Goal: Task Accomplishment & Management: Complete application form

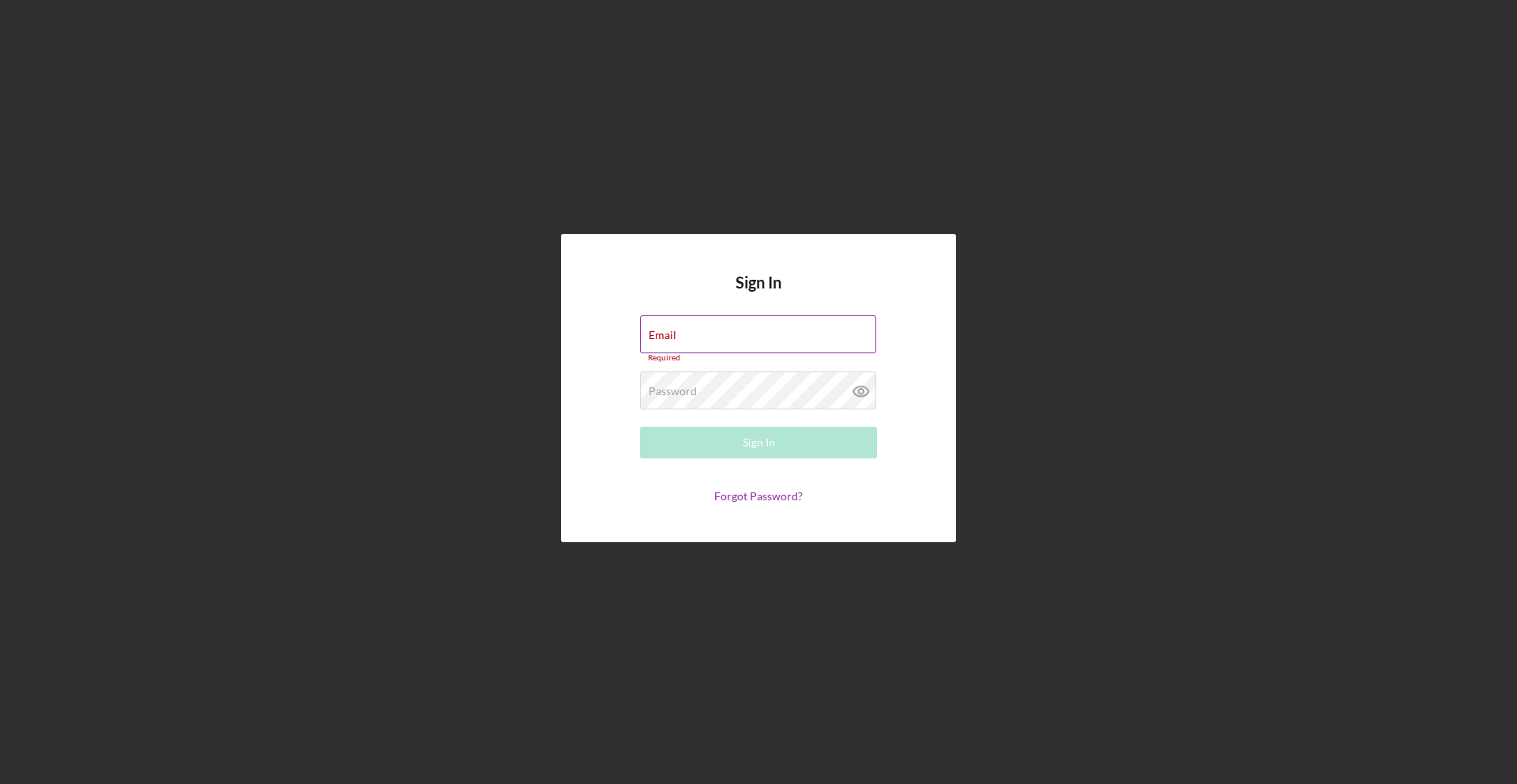
type input "[EMAIL_ADDRESS][DOMAIN_NAME]"
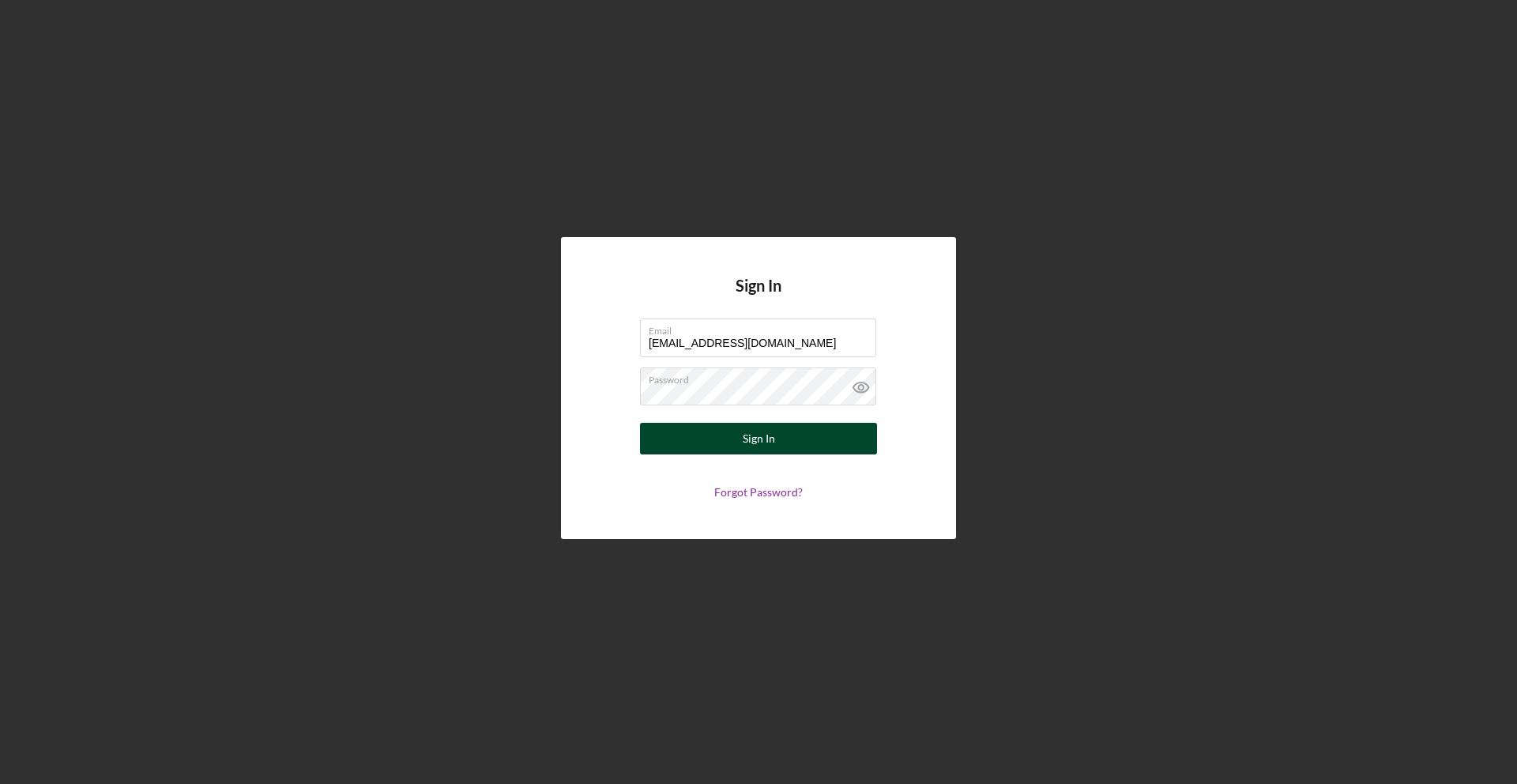
click at [777, 431] on button "Sign In" at bounding box center [758, 438] width 237 height 32
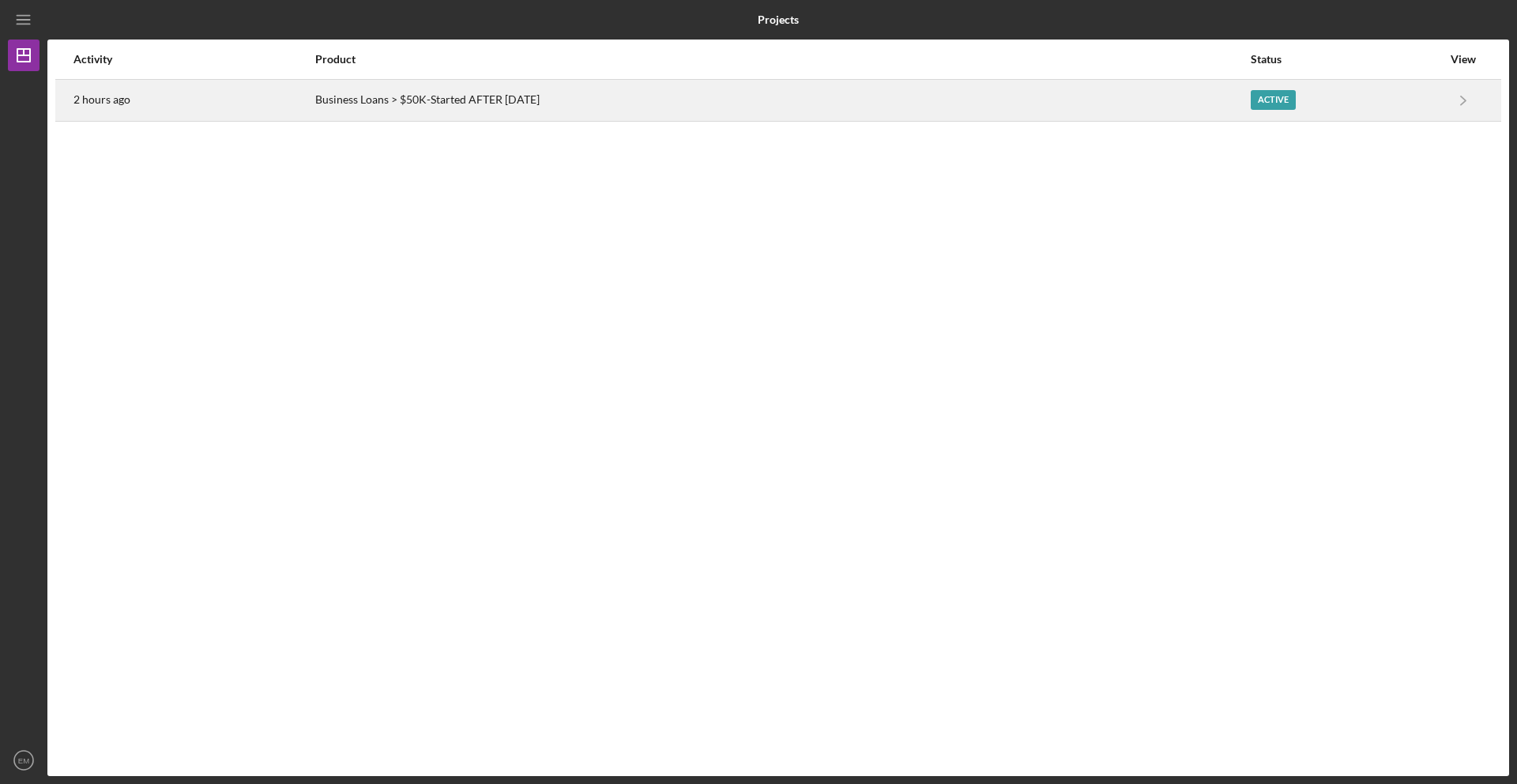
click at [1441, 96] on div "Active" at bounding box center [1347, 100] width 192 height 39
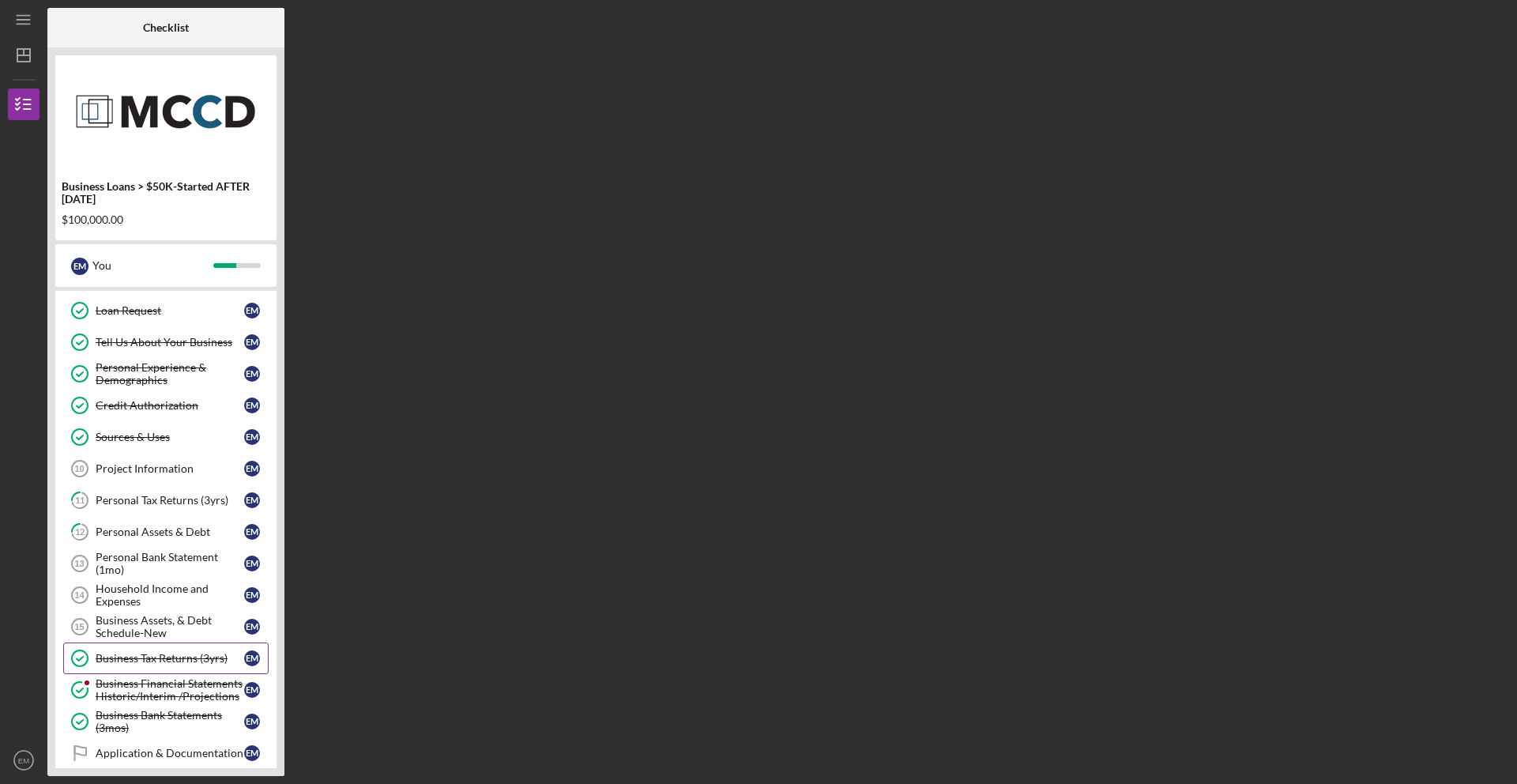
scroll to position [100, 0]
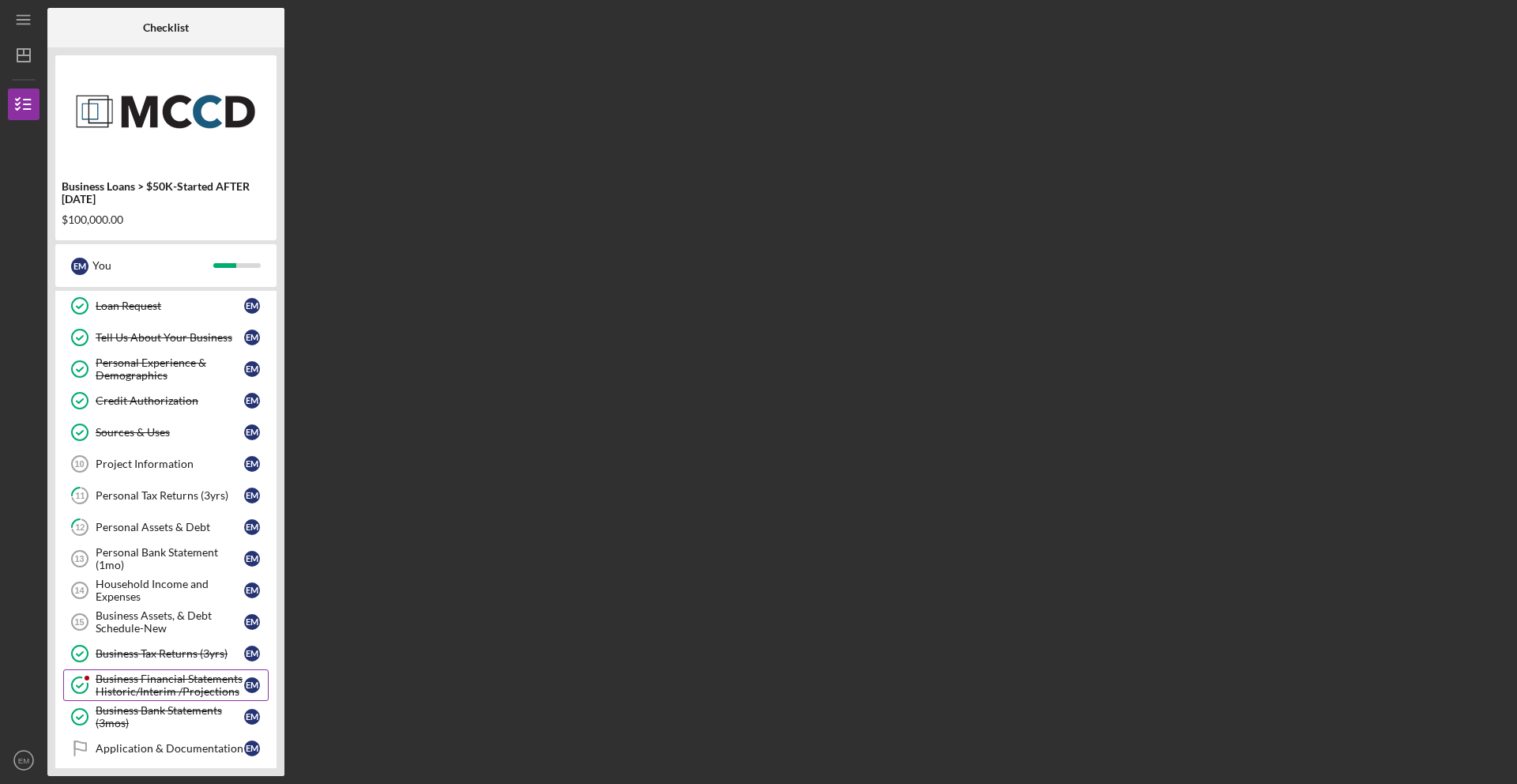
click at [162, 686] on div "Business Financial Statements Historic/Interim /Projections" at bounding box center [170, 685] width 149 height 26
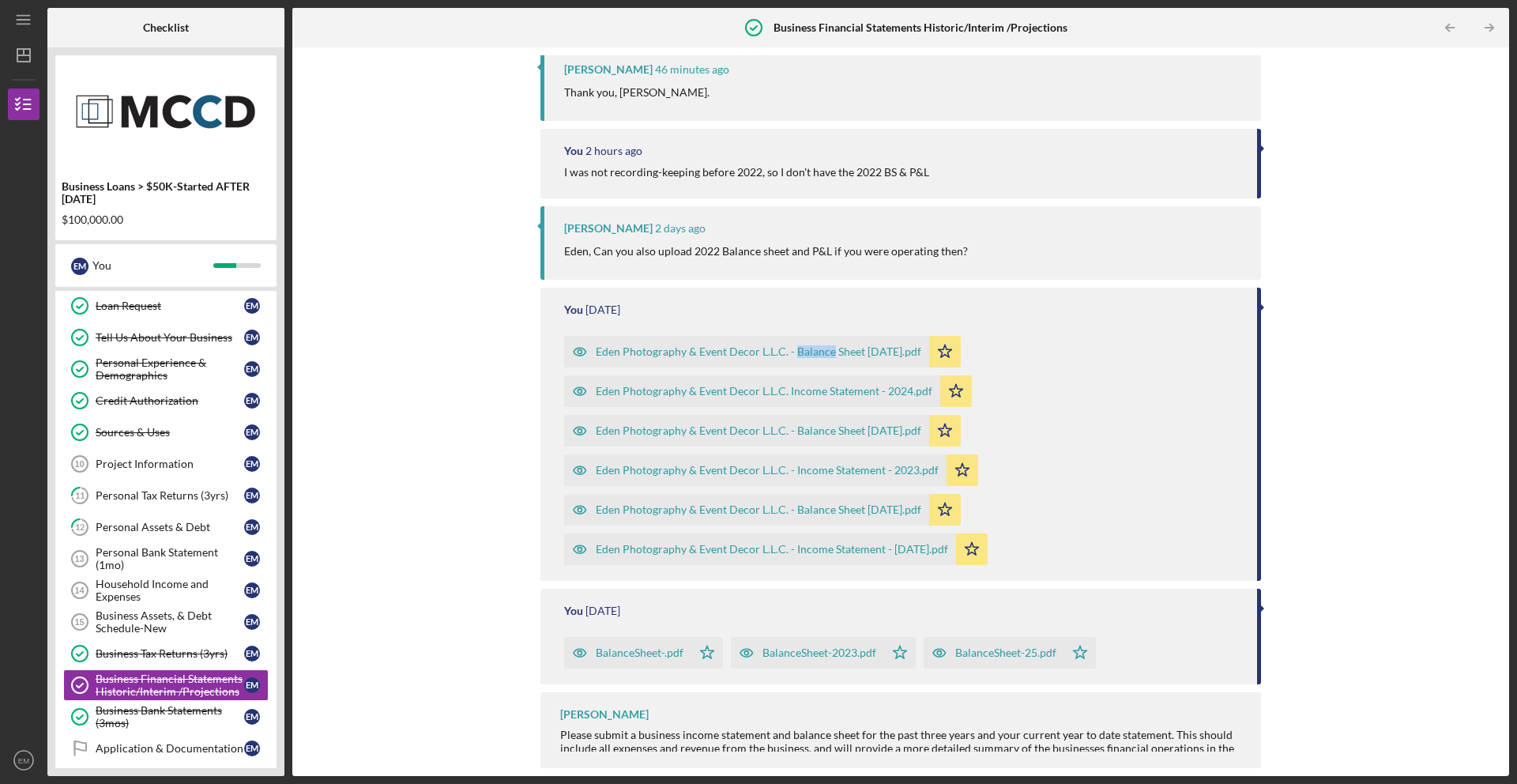
scroll to position [275, 0]
click at [1036, 396] on div "Eden Photography & Event Decor L.L.C. - Balance Sheet [DATE].pdf Icon/Star Eden…" at bounding box center [903, 443] width 677 height 237
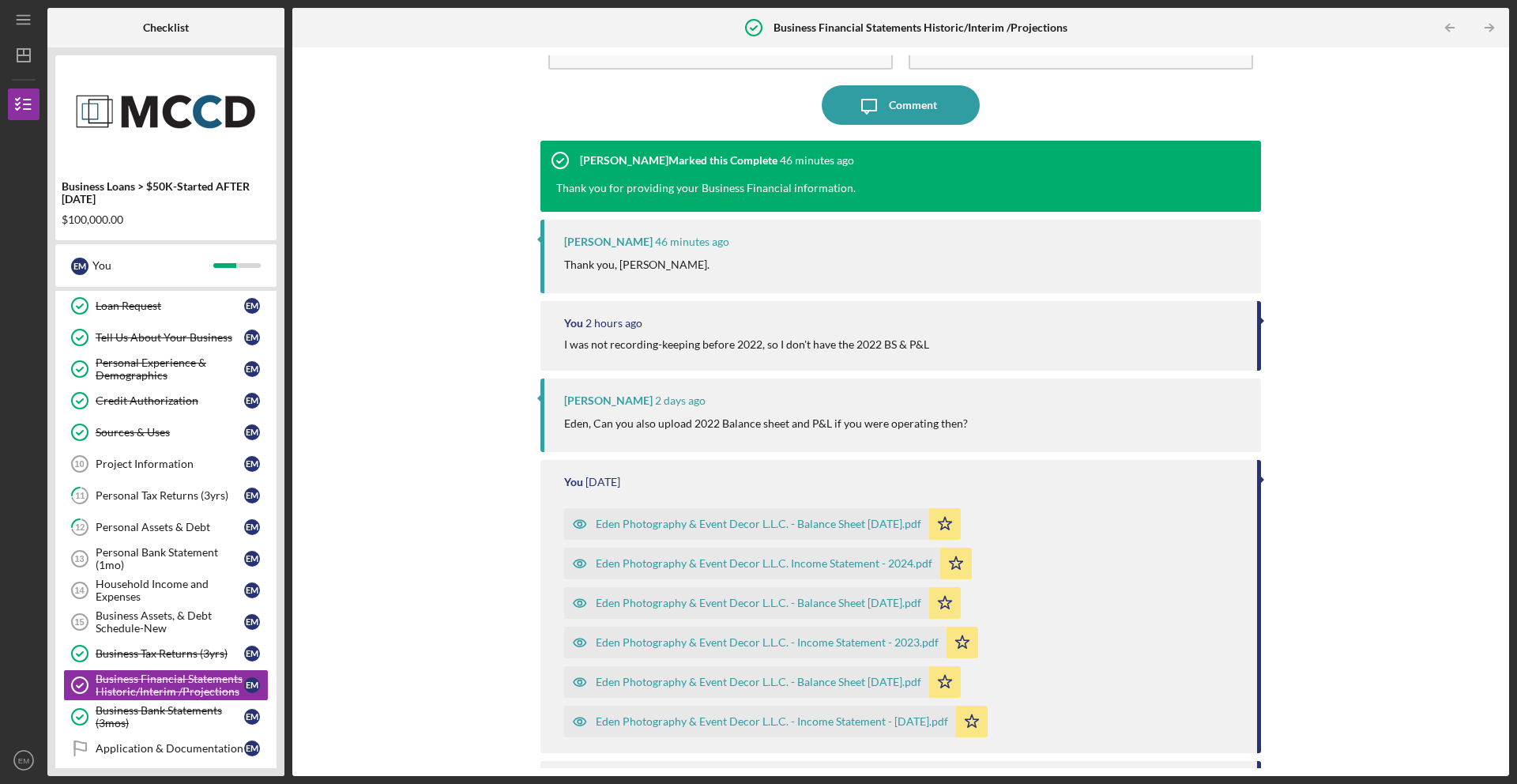
scroll to position [0, 0]
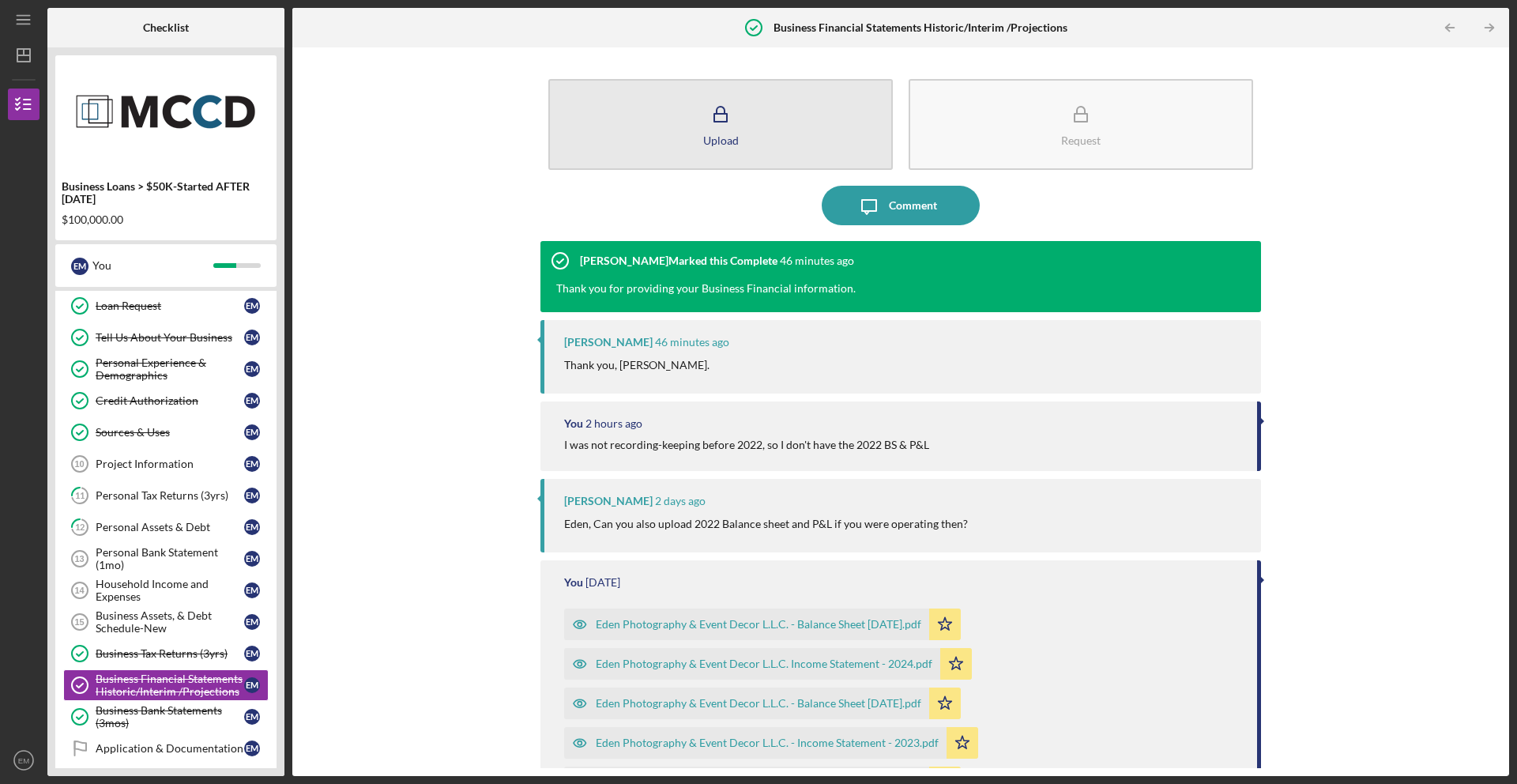
click at [811, 164] on button "Upload" at bounding box center [720, 124] width 345 height 91
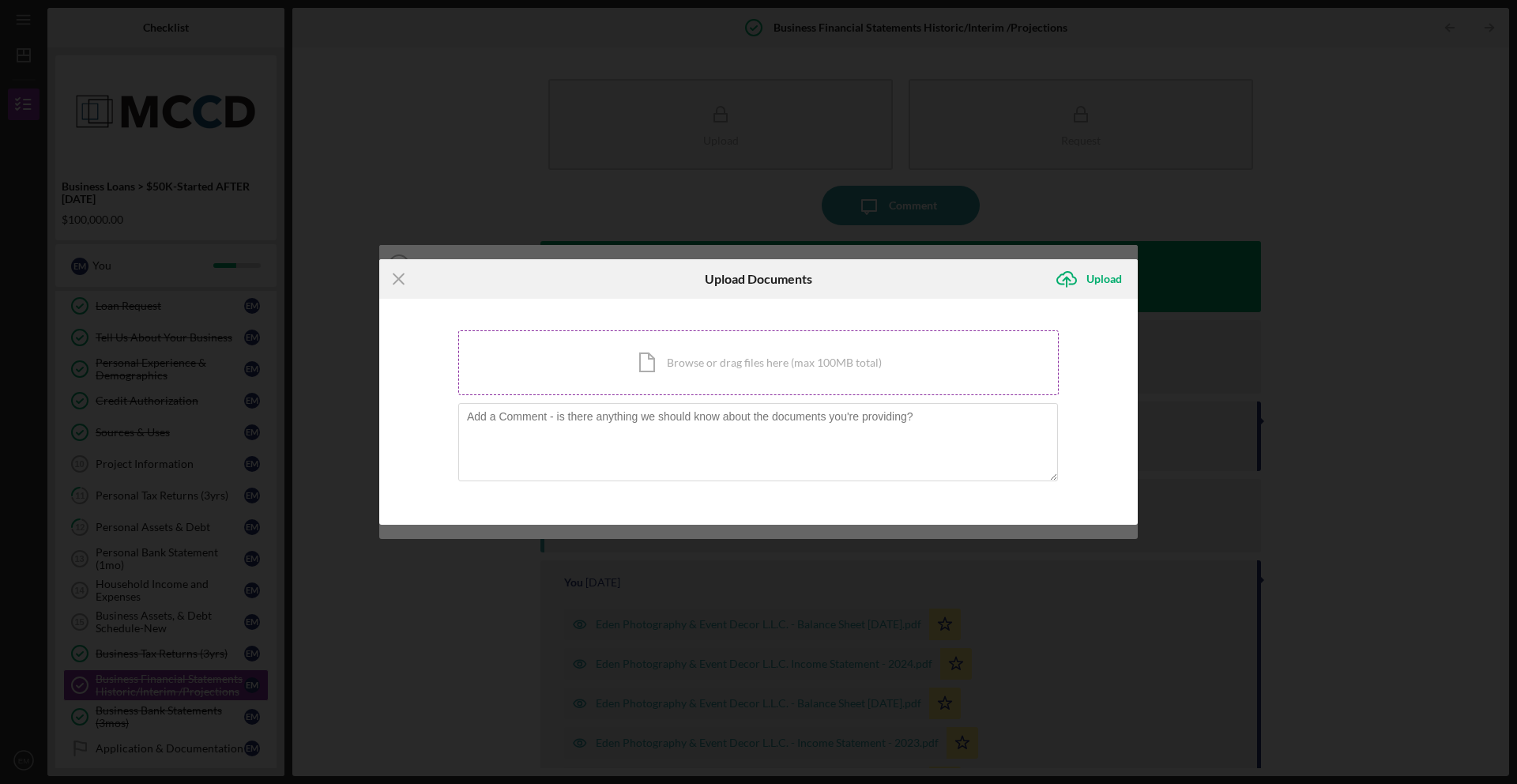
click at [774, 369] on div "Icon/Document Browse or drag files here (max 100MB total) Tap to choose files o…" at bounding box center [758, 363] width 600 height 65
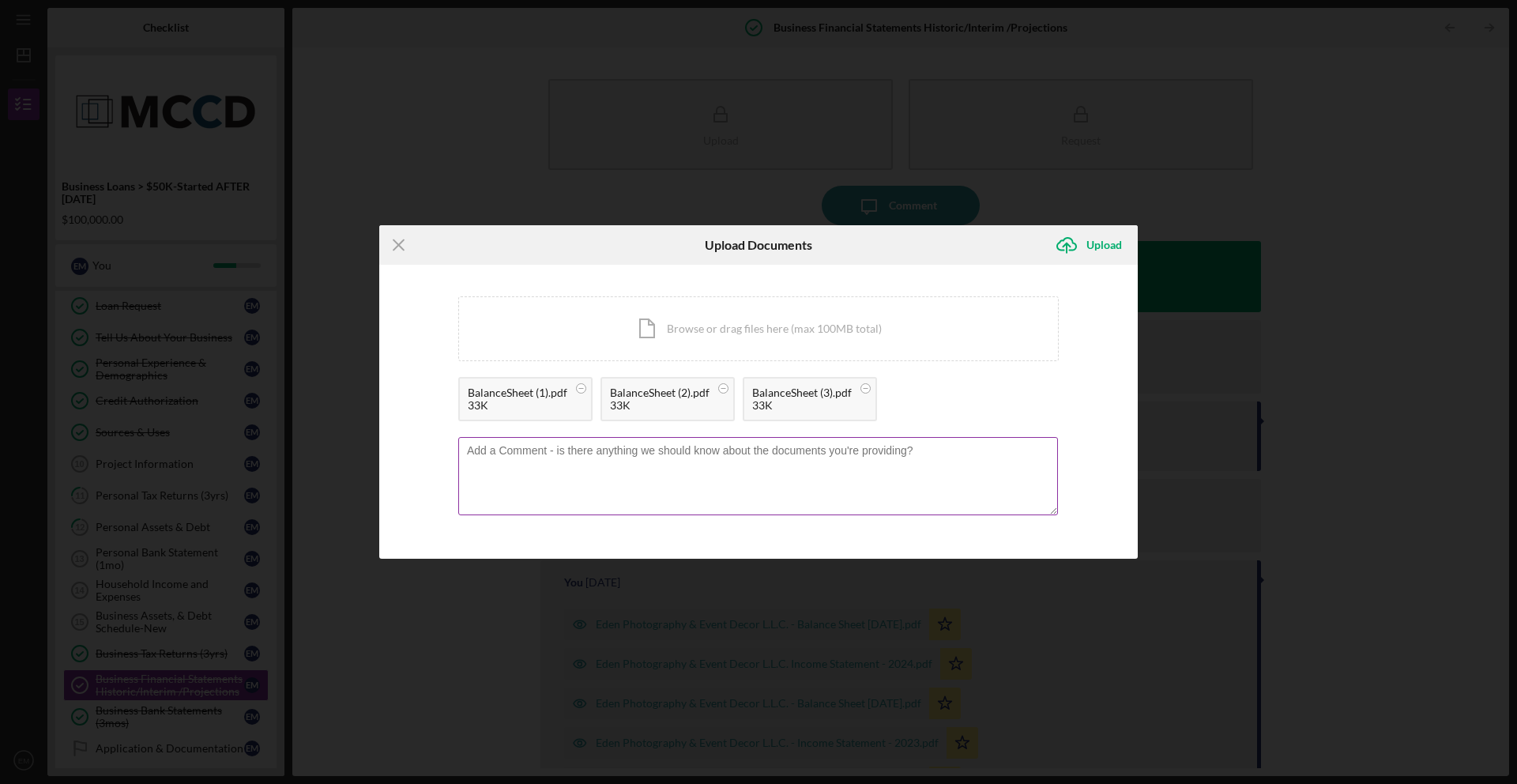
click at [656, 474] on textarea at bounding box center [758, 475] width 599 height 78
click at [810, 454] on textarea "Hi [PERSON_NAME], I reconciled the account and uploaded the new BL. Thanks you …" at bounding box center [758, 475] width 599 height 78
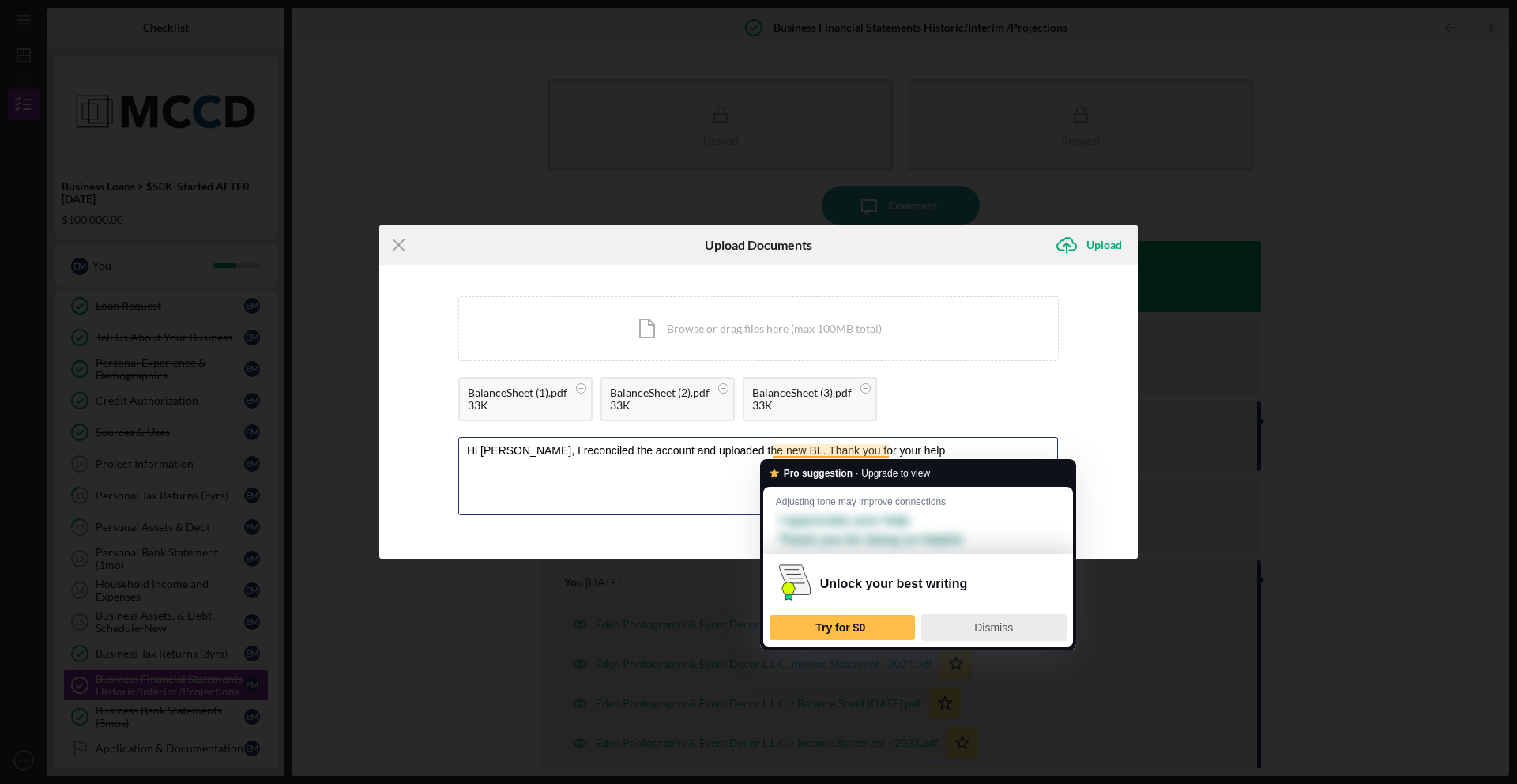
click at [989, 628] on span "Dismiss" at bounding box center [993, 627] width 38 height 13
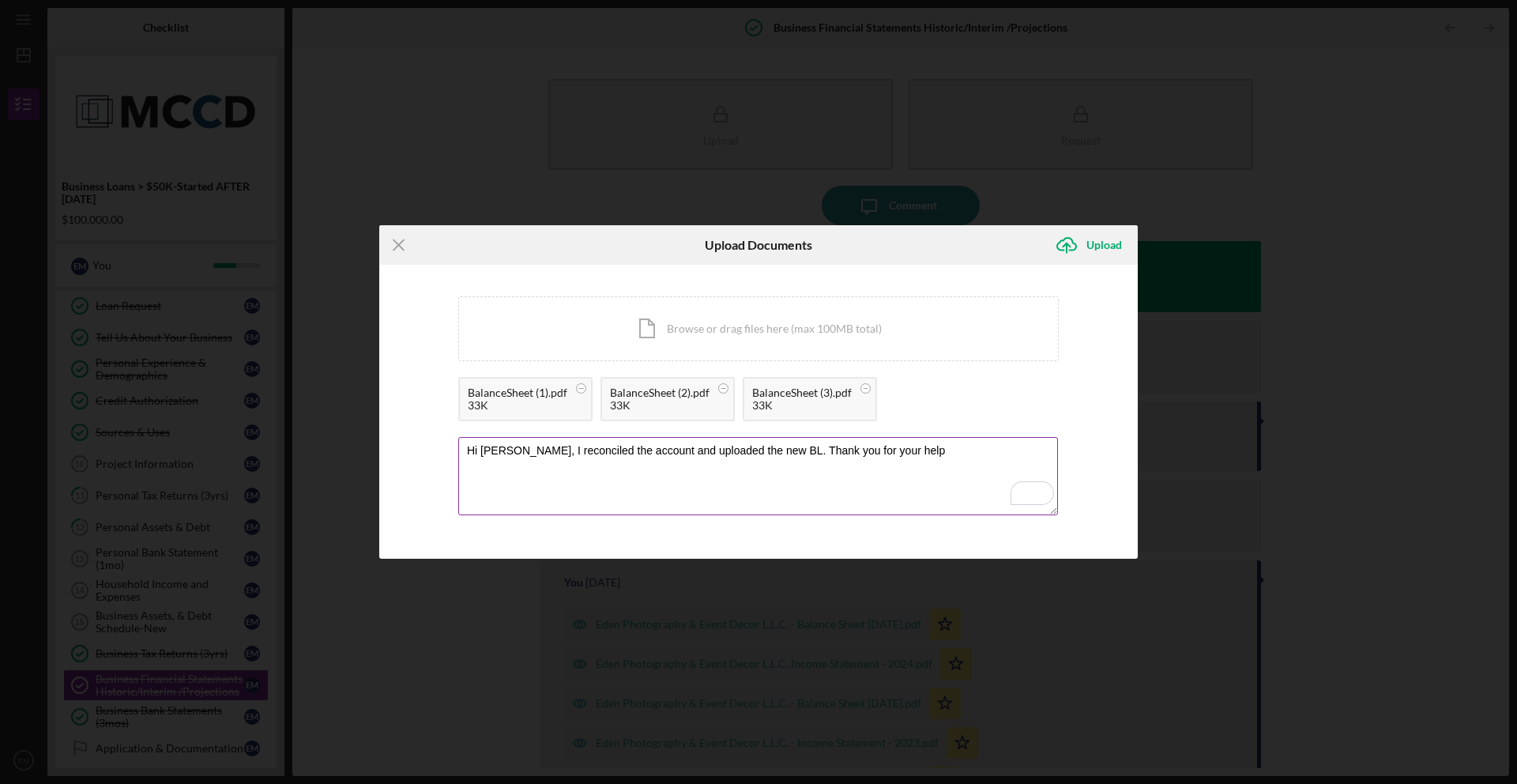
click at [904, 450] on textarea "Hi [PERSON_NAME], I reconciled the account and uploaded the new BL. Thank you f…" at bounding box center [758, 475] width 599 height 78
type textarea "Hi [PERSON_NAME], I reconciled the account and uploaded the new BL. Thank you f…"
click at [1101, 247] on div "Upload" at bounding box center [1105, 245] width 36 height 32
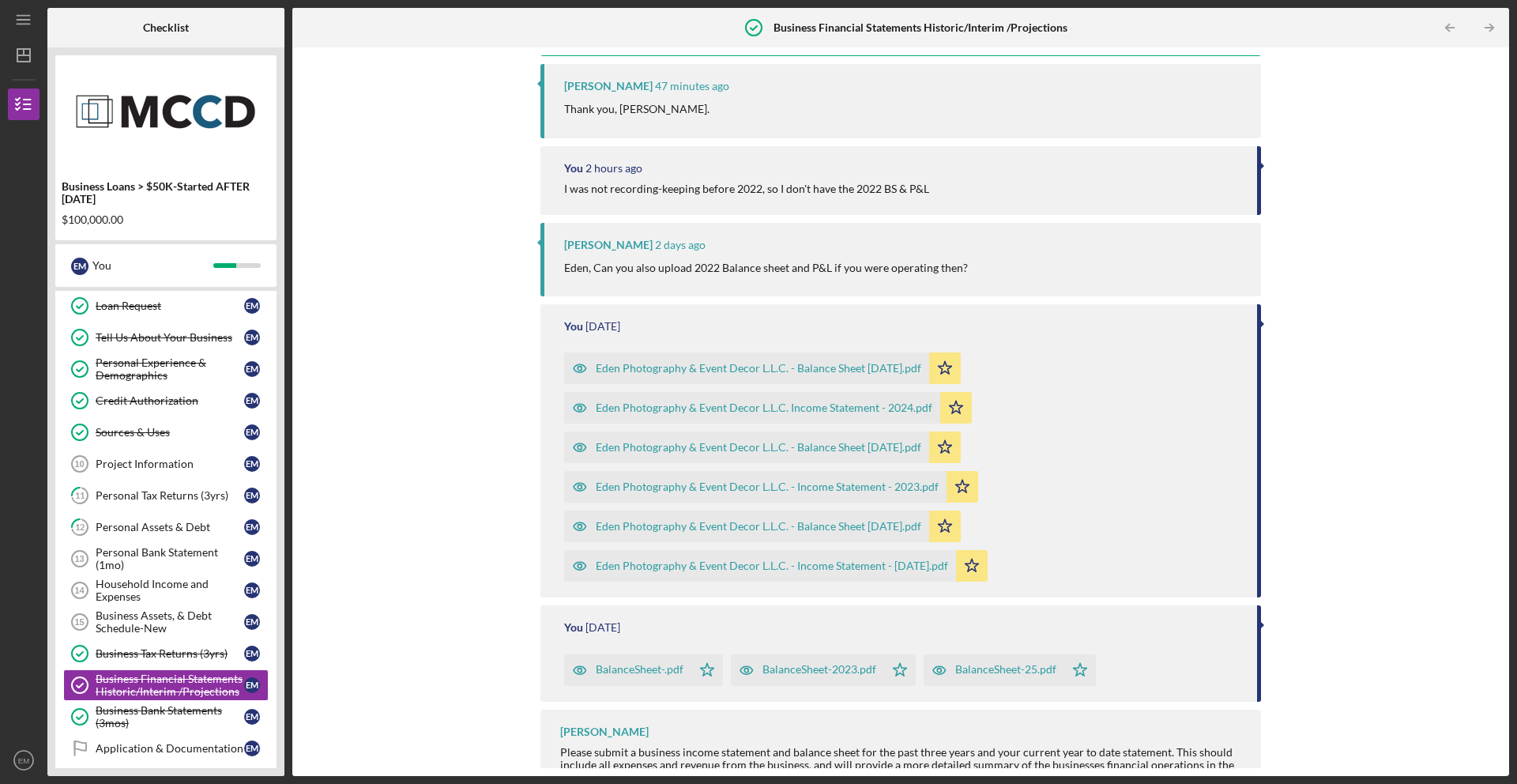
scroll to position [392, 0]
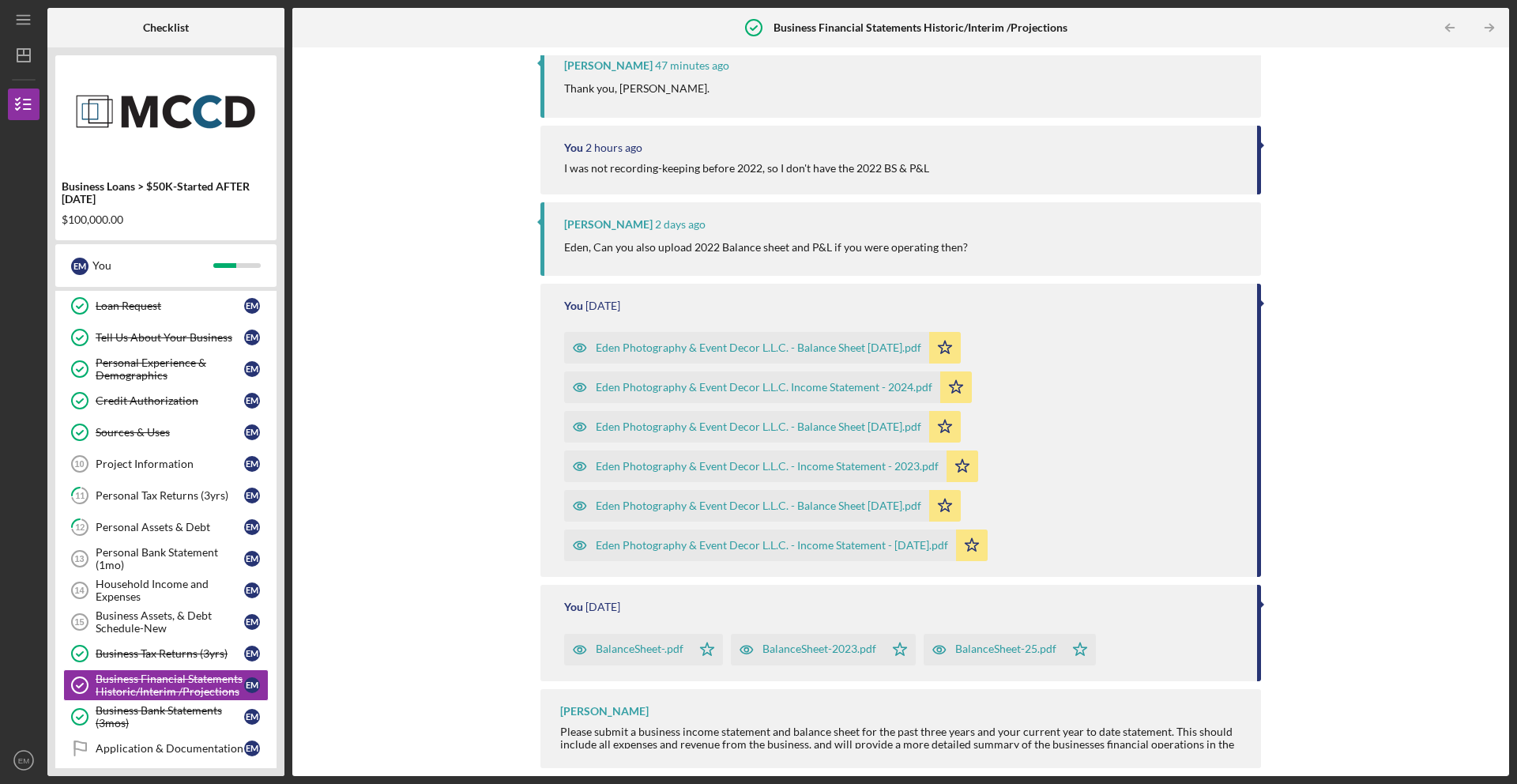
click at [961, 425] on icon "Icon/Star" at bounding box center [945, 427] width 32 height 32
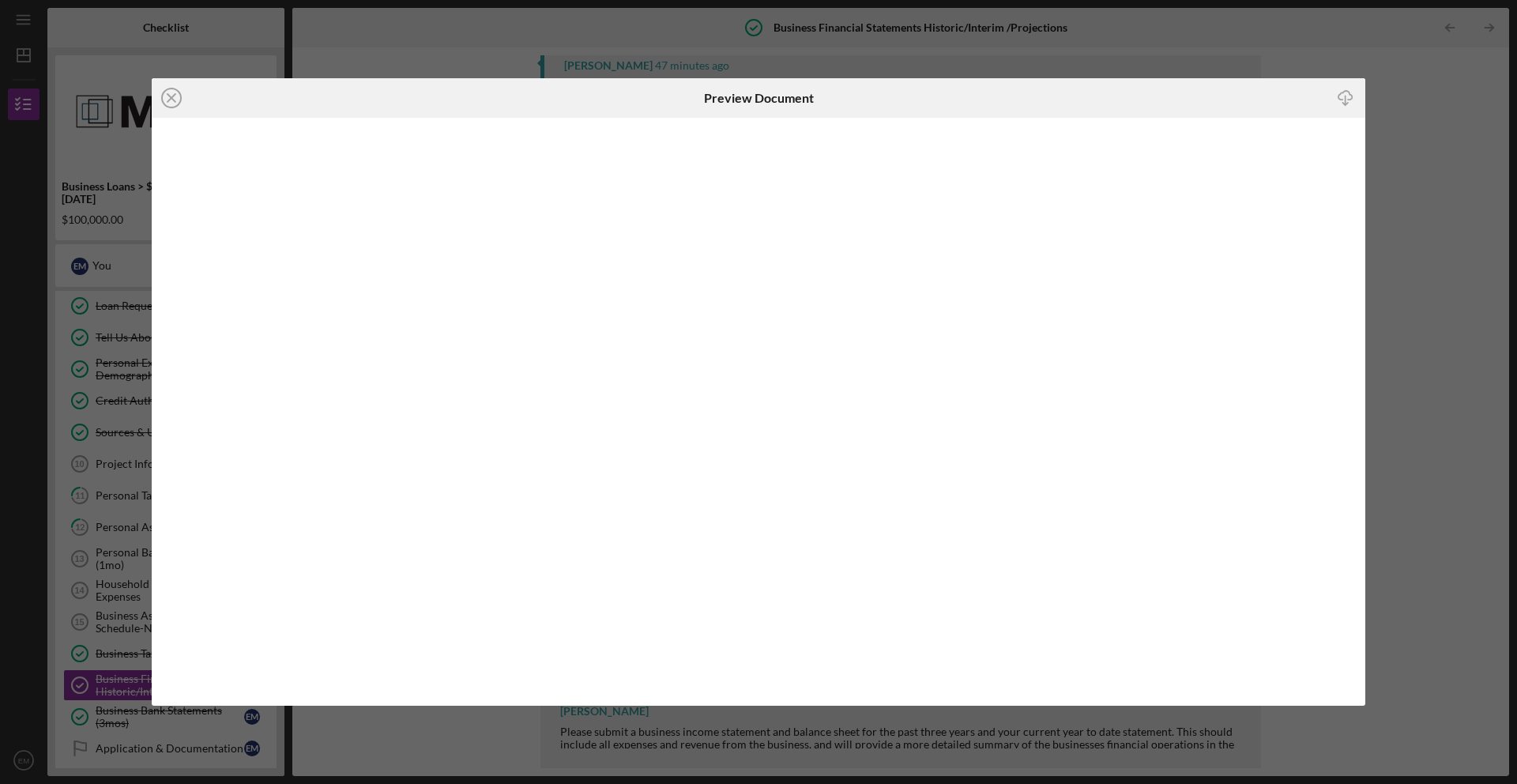
scroll to position [392, 0]
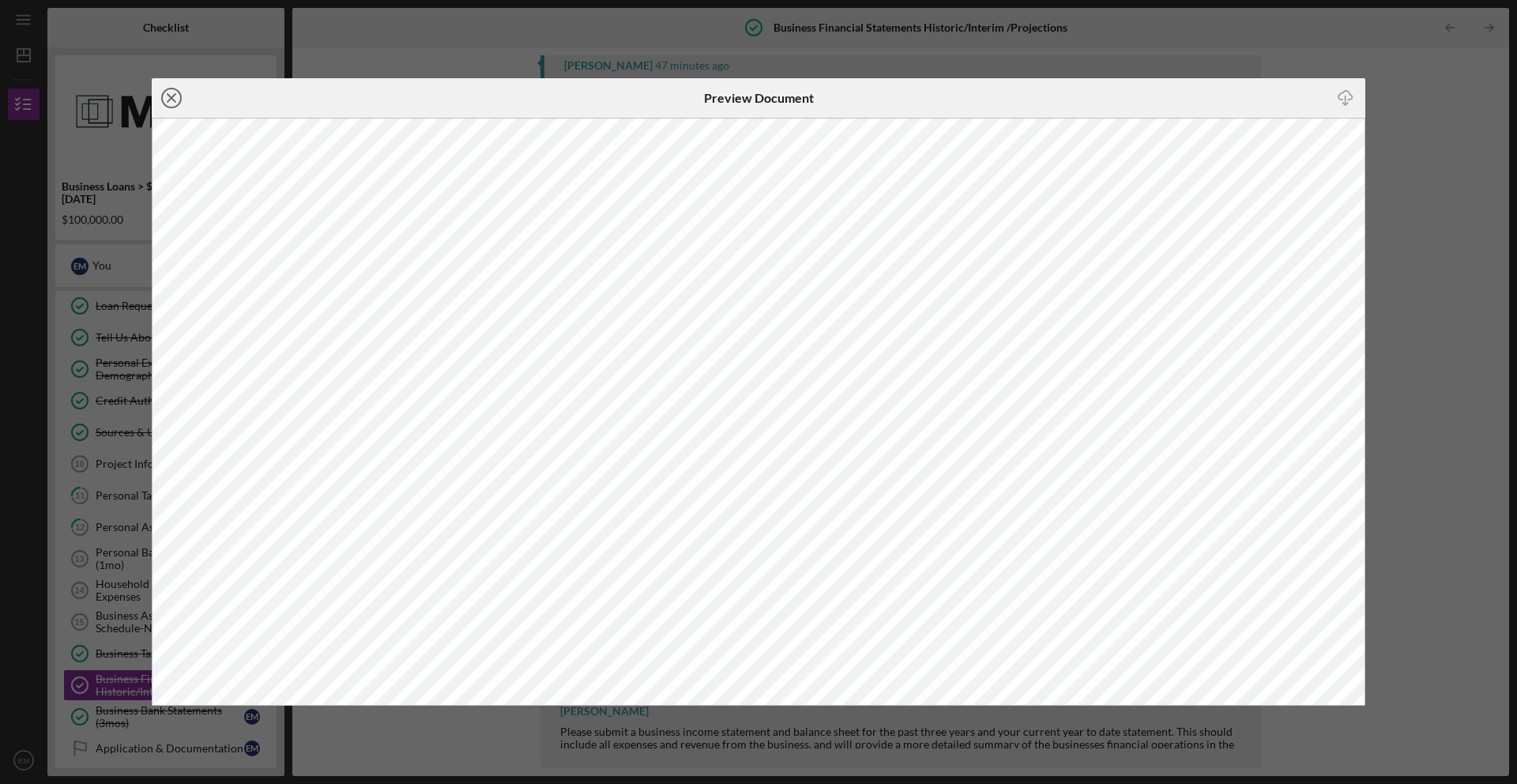
click at [174, 102] on icon "Icon/Close" at bounding box center [171, 97] width 39 height 39
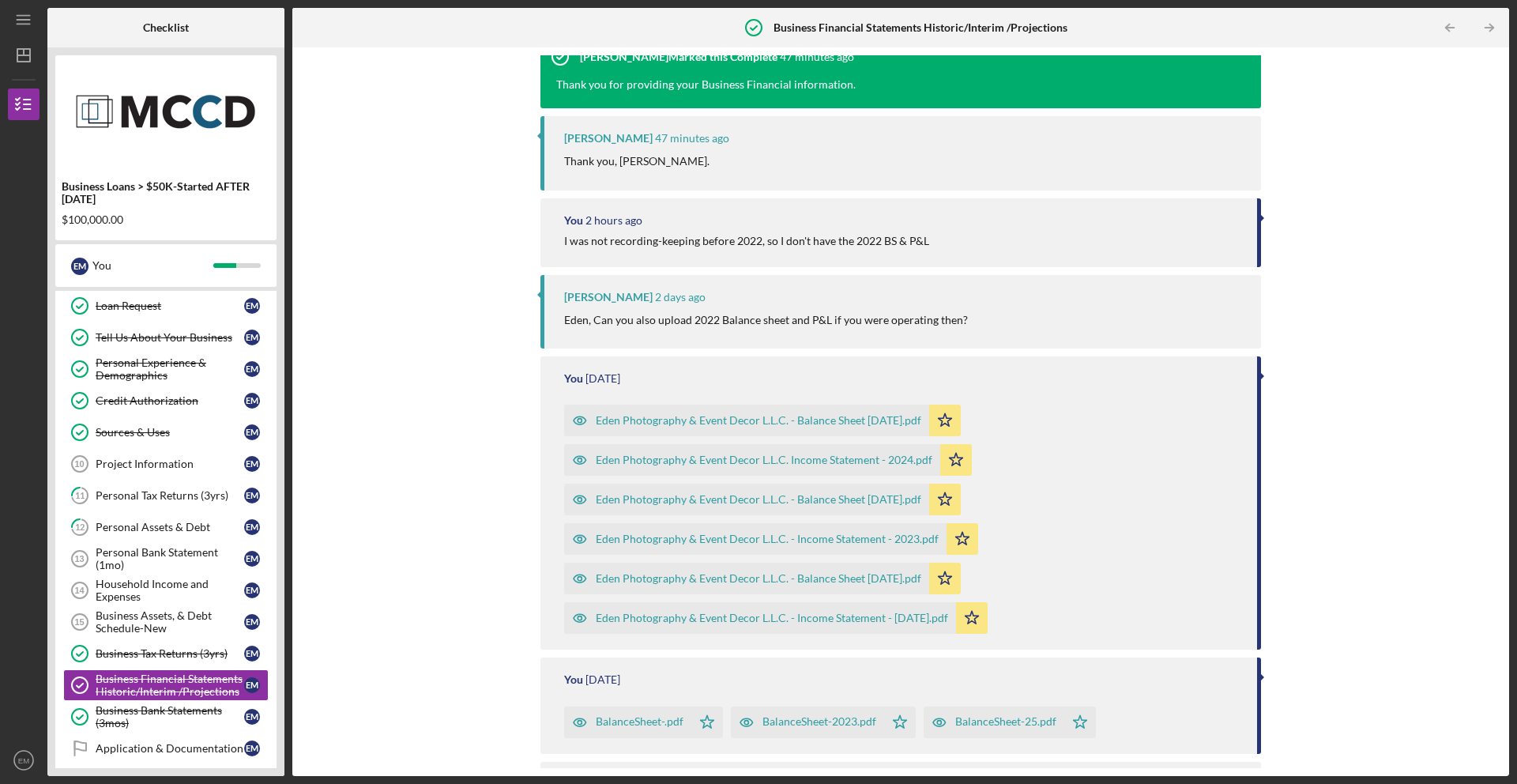
scroll to position [321, 0]
click at [961, 421] on icon "Icon/Star" at bounding box center [945, 419] width 32 height 32
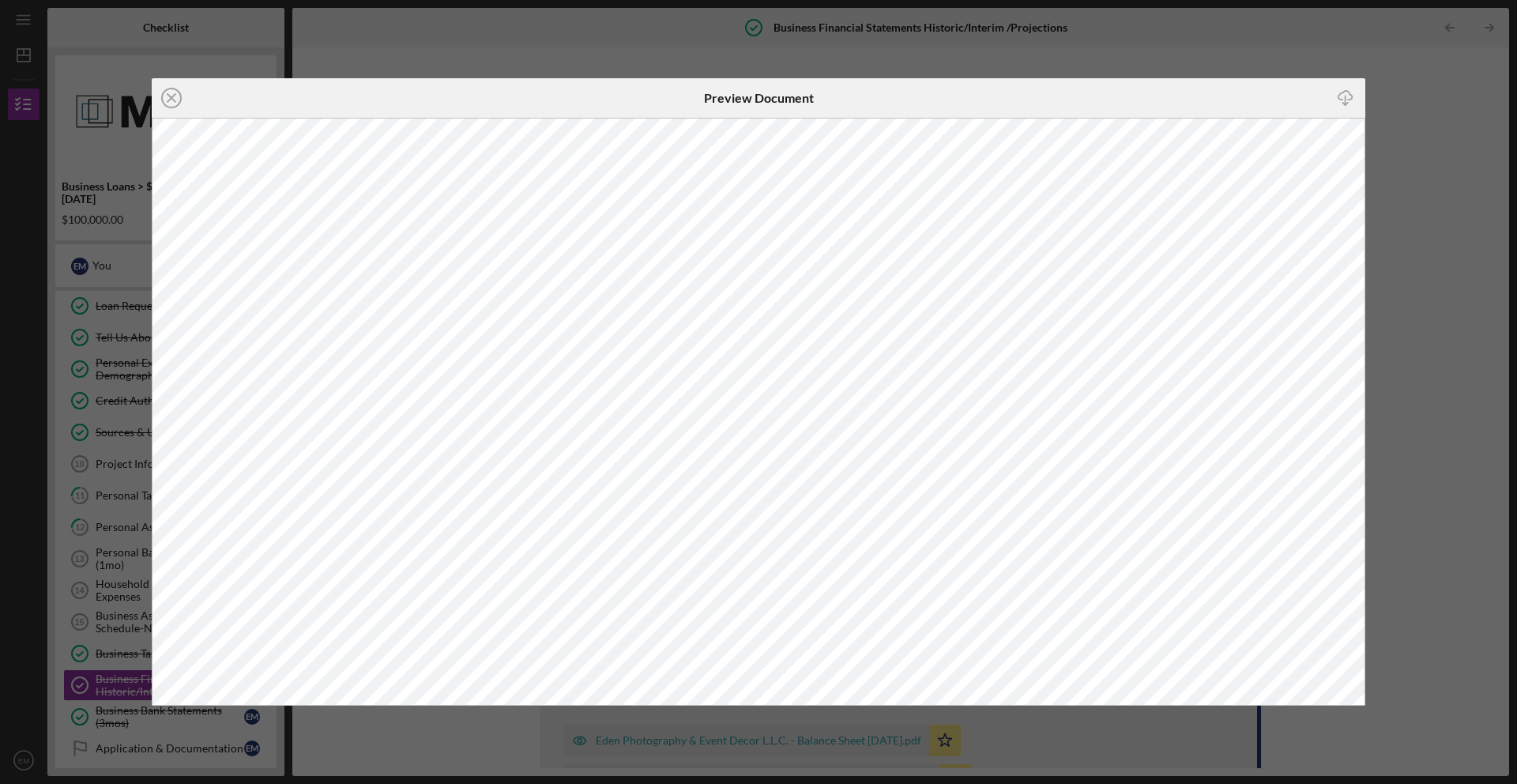
click at [1344, 98] on icon "Icon/Download" at bounding box center [1346, 98] width 36 height 36
click at [177, 100] on icon "Icon/Close" at bounding box center [171, 97] width 39 height 39
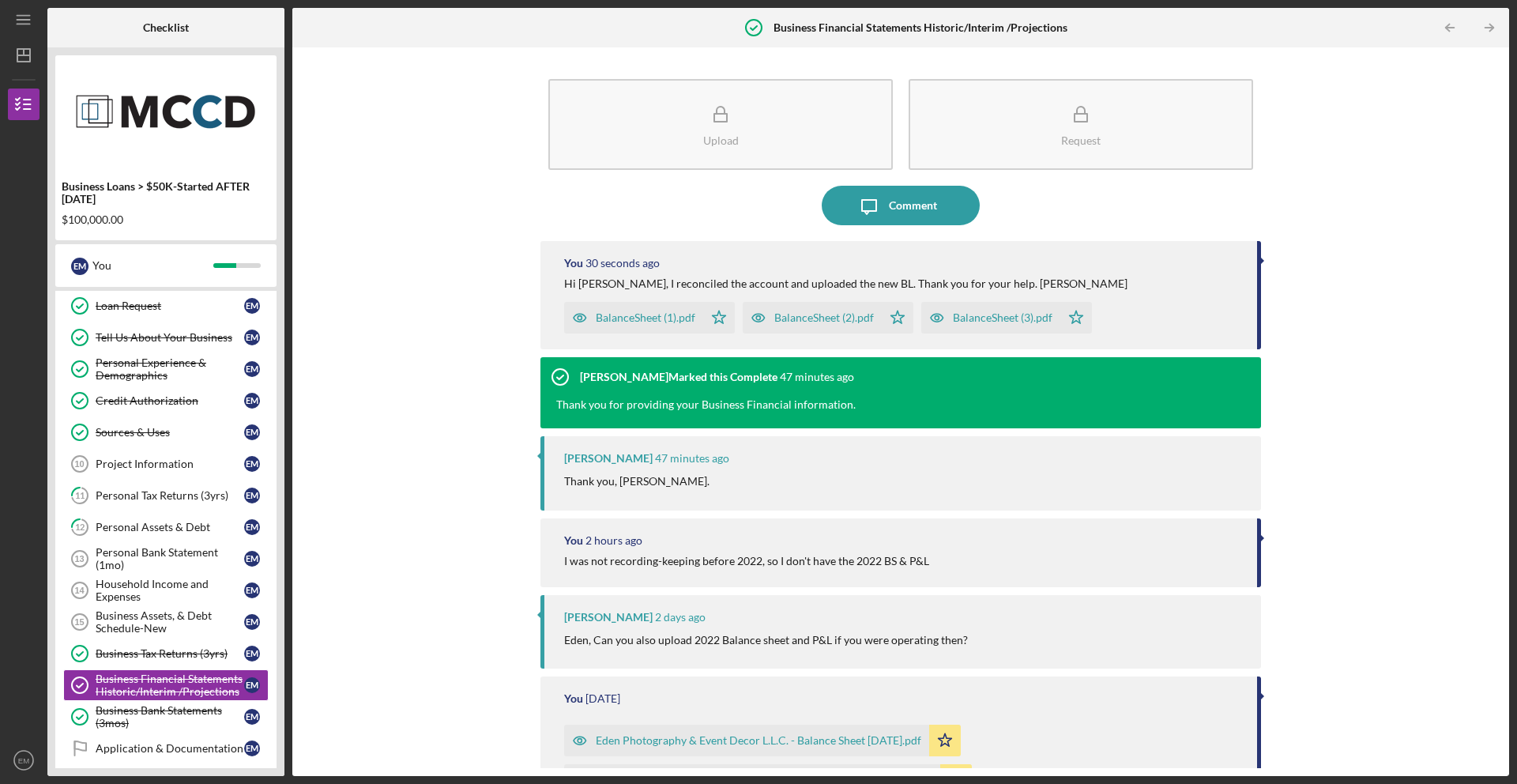
click at [1422, 398] on div "Upload Request Icon/Message Comment You 30 seconds ago Hi [PERSON_NAME], I reco…" at bounding box center [900, 412] width 1201 height 713
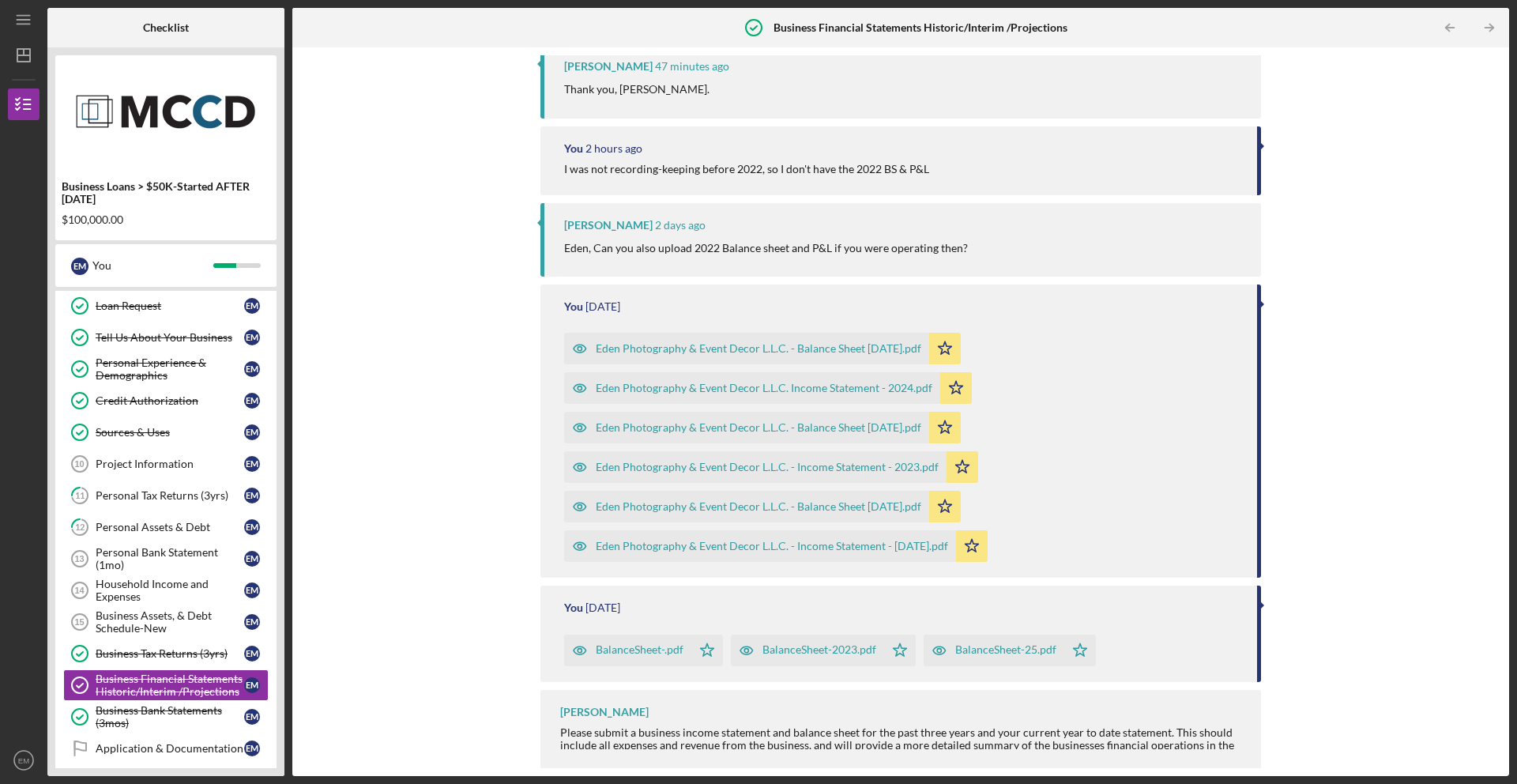
scroll to position [392, 0]
click at [1260, 305] on div at bounding box center [1262, 303] width 4 height 8
click at [1483, 126] on div "Upload Request Icon/Message Comment You 50 seconds ago Hi [PERSON_NAME], I reco…" at bounding box center [900, 412] width 1201 height 713
click at [743, 353] on div "Eden Photography & Event Decor L.L.C. - Balance Sheet [DATE].pdf" at bounding box center [758, 347] width 326 height 13
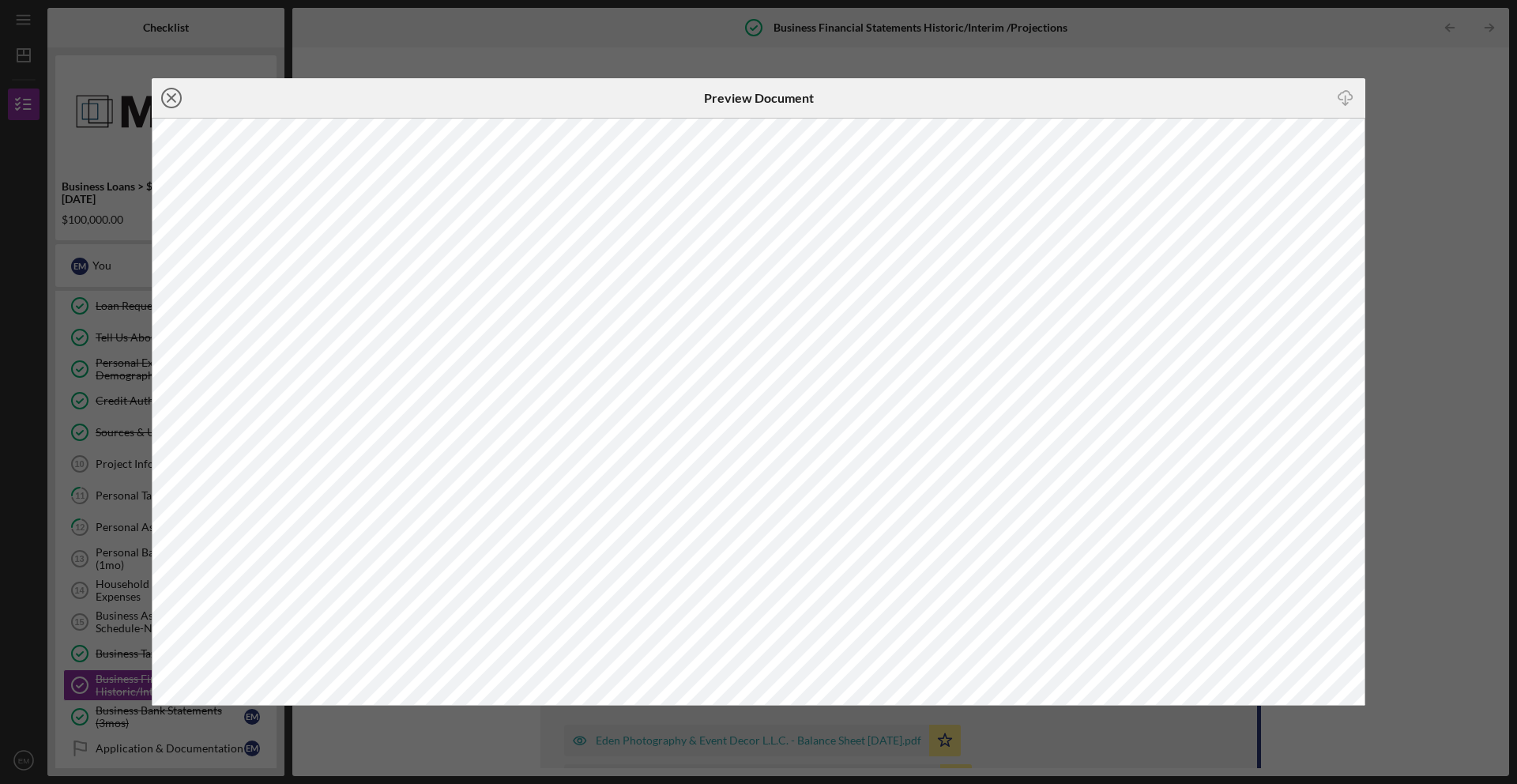
click at [174, 105] on icon "Icon/Close" at bounding box center [171, 97] width 39 height 39
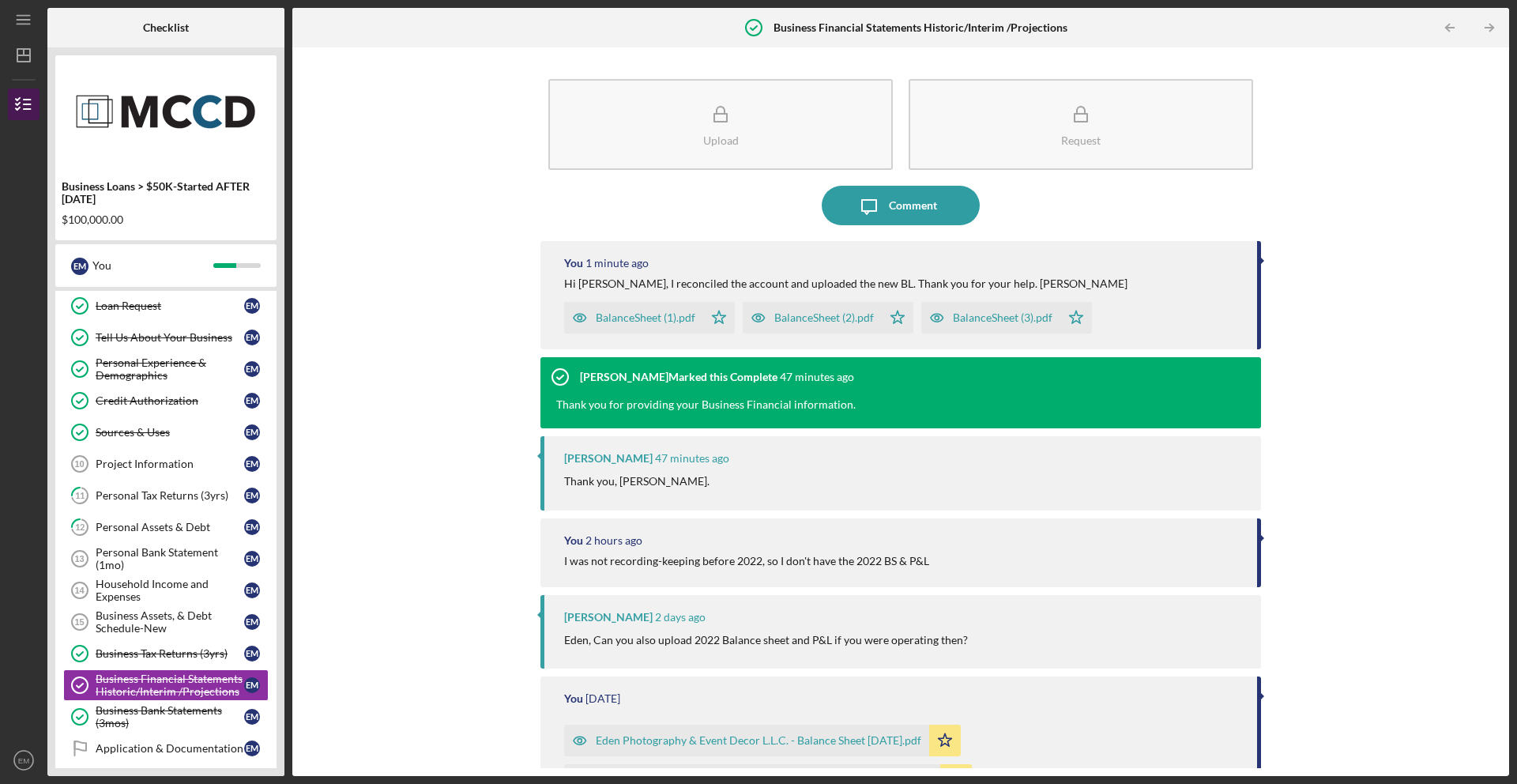
click at [32, 103] on icon "button" at bounding box center [24, 104] width 39 height 39
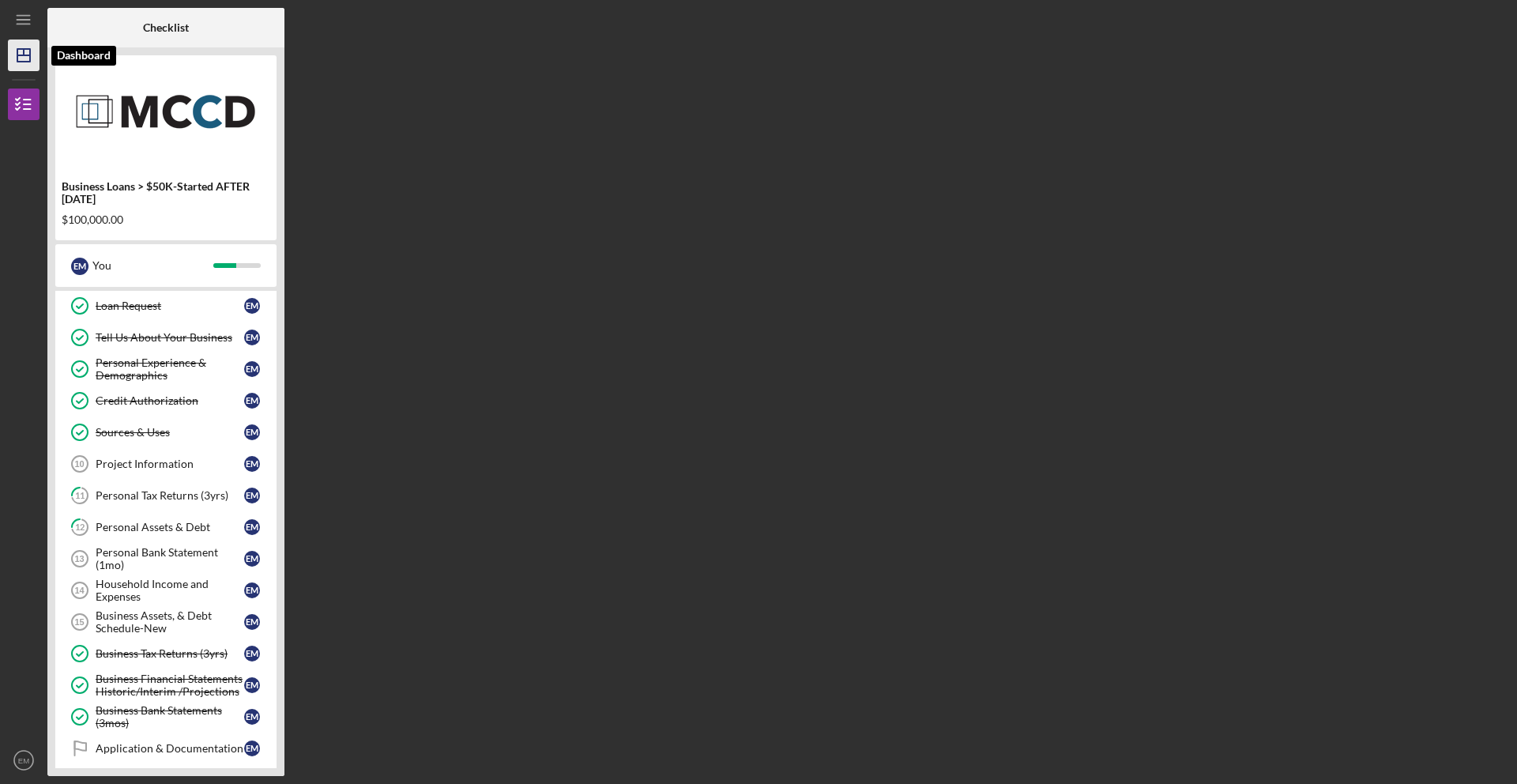
click at [32, 59] on icon "Icon/Dashboard" at bounding box center [24, 56] width 39 height 39
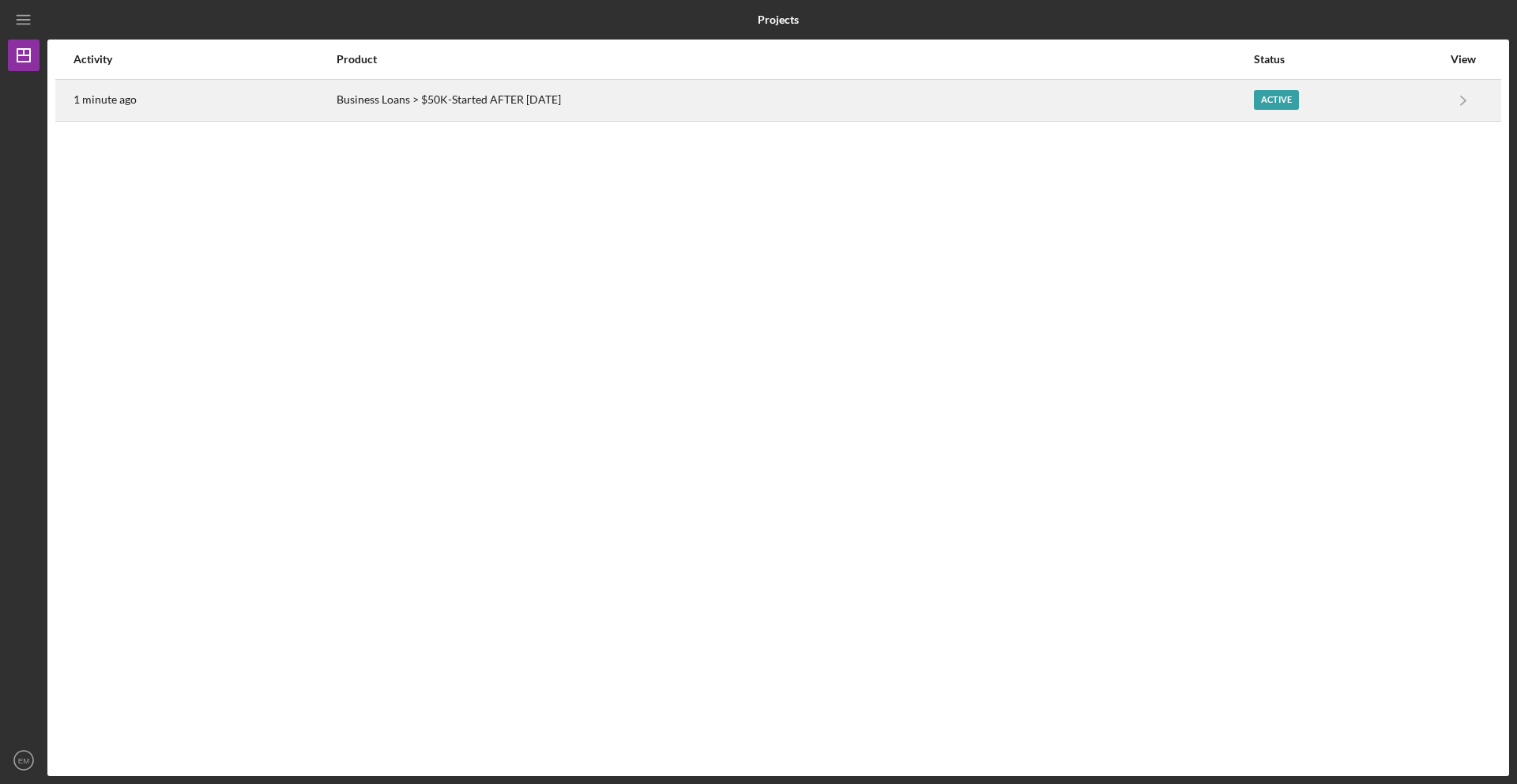
click at [585, 99] on div "Business Loans > $50K-Started AFTER [DATE]" at bounding box center [794, 100] width 916 height 39
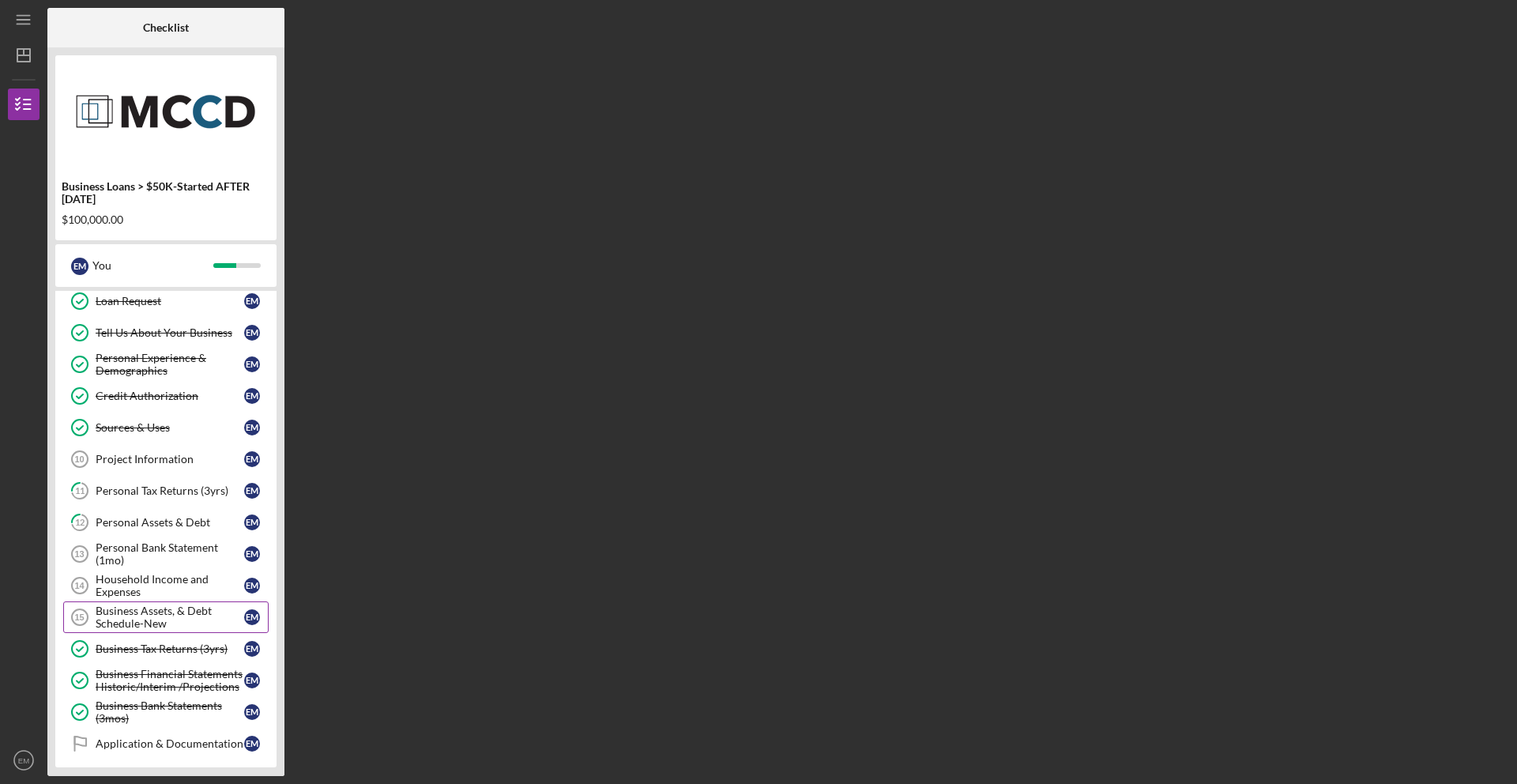
scroll to position [194, 0]
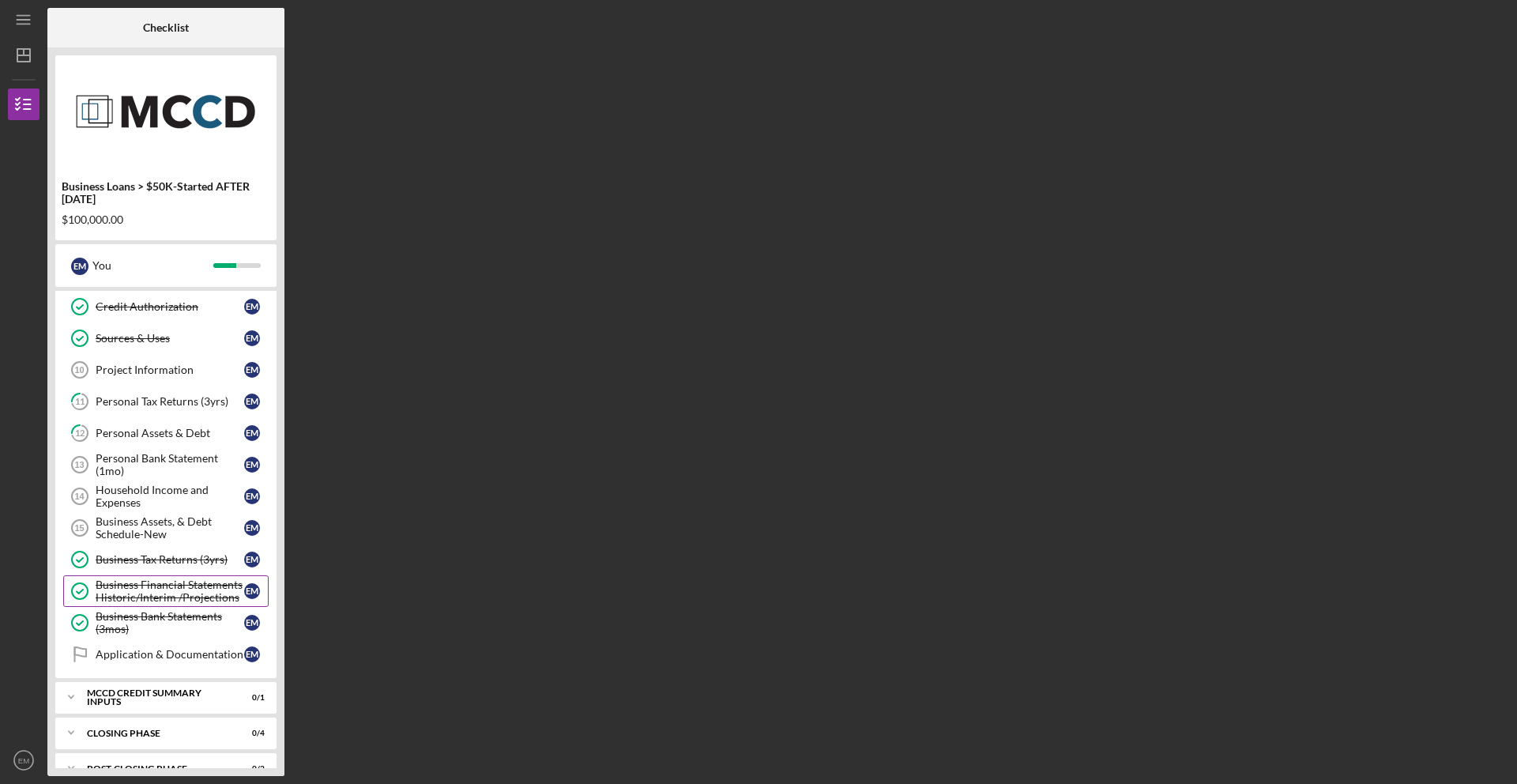
click at [168, 598] on div "Business Financial Statements Historic/Interim /Projections" at bounding box center [170, 591] width 149 height 26
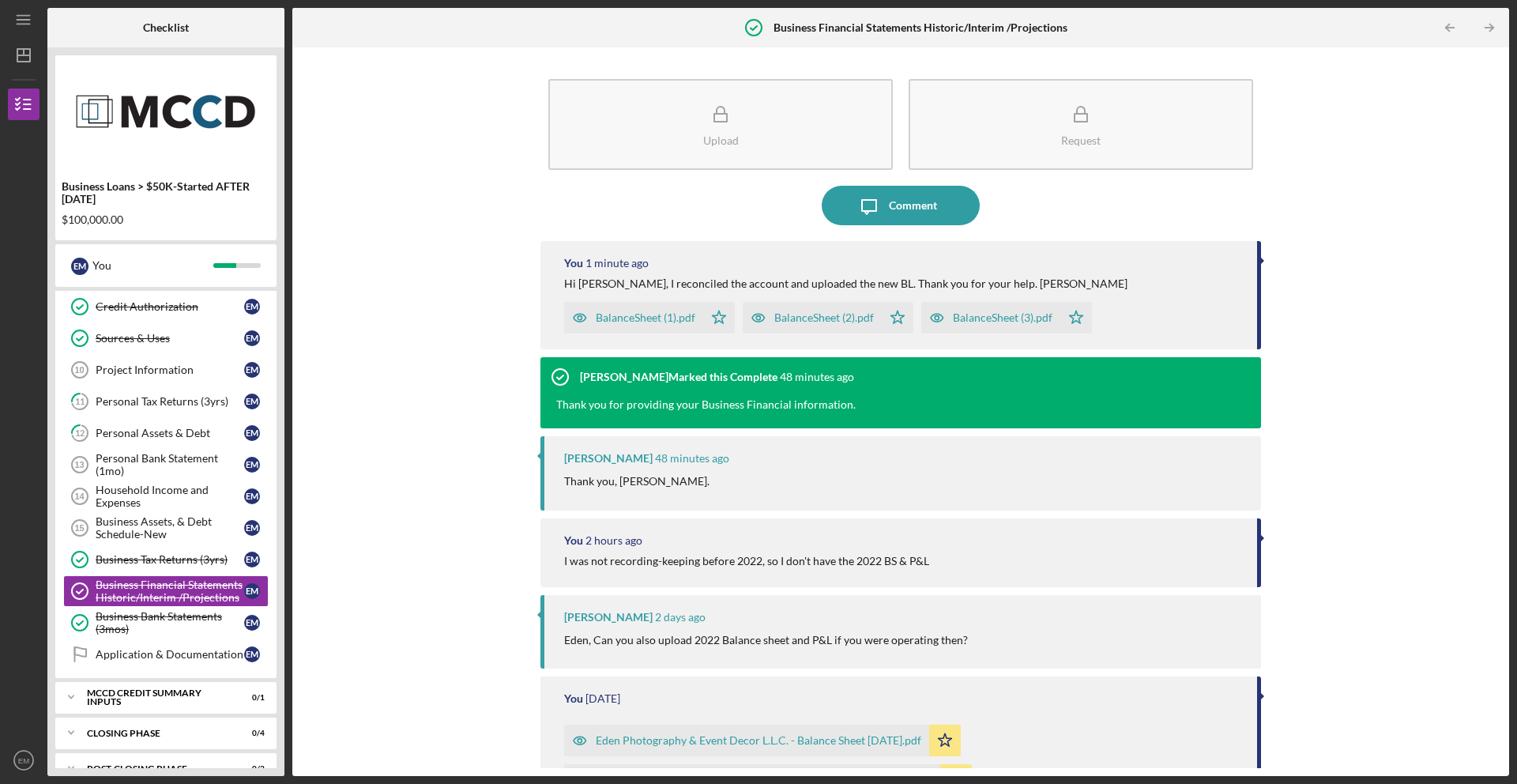
click at [1489, 263] on div "Upload Request Icon/Message Comment You 1 minute ago Hi [PERSON_NAME], I reconc…" at bounding box center [900, 412] width 1201 height 713
click at [200, 341] on link "Sources & Uses Sources & Uses E M" at bounding box center [166, 334] width 205 height 32
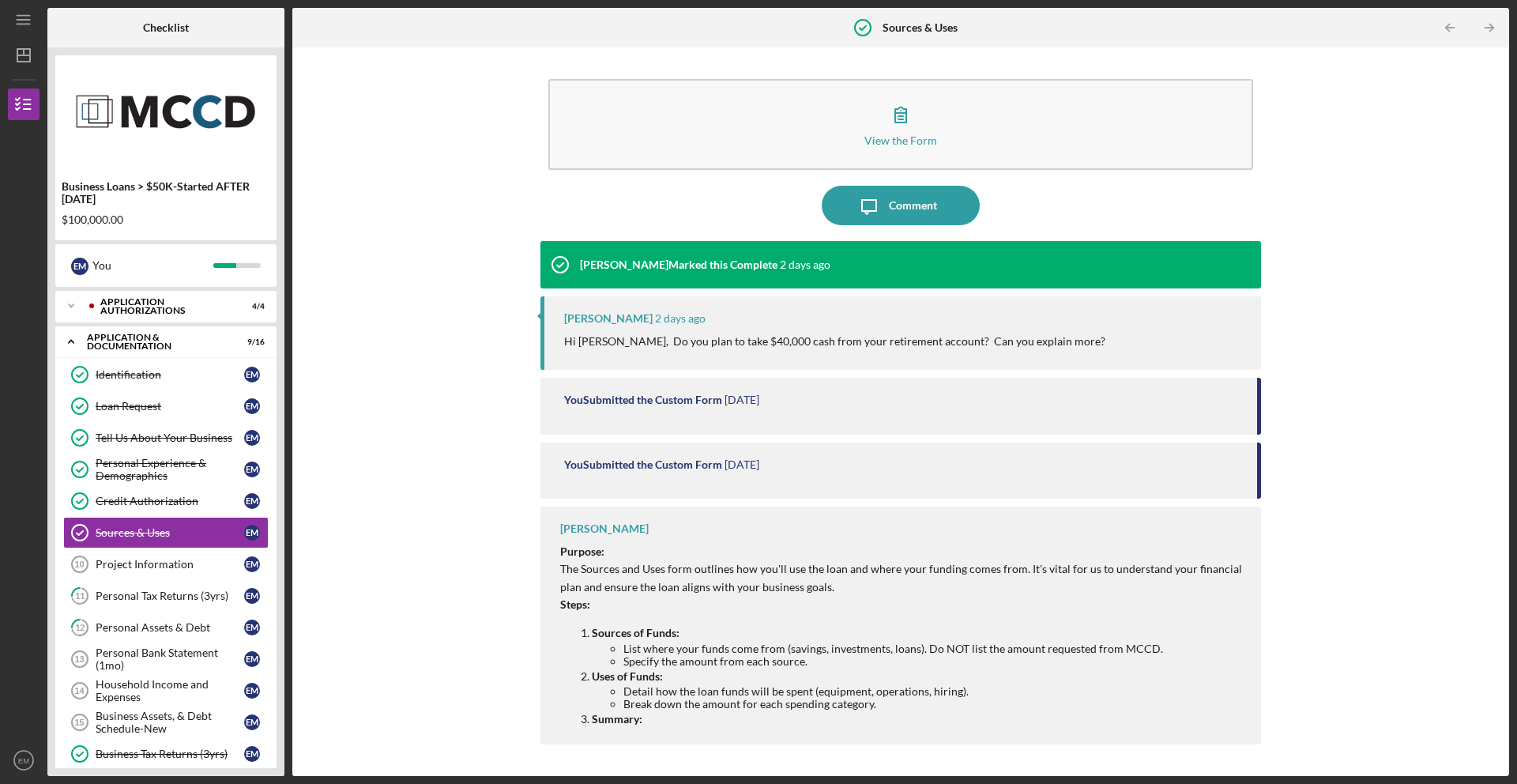
click at [1475, 137] on div "View the Form Form Icon/Message Comment [PERSON_NAME] Marked this Complete [DAT…" at bounding box center [900, 412] width 1201 height 713
click at [19, 21] on icon "Icon/Menu" at bounding box center [24, 21] width 36 height 36
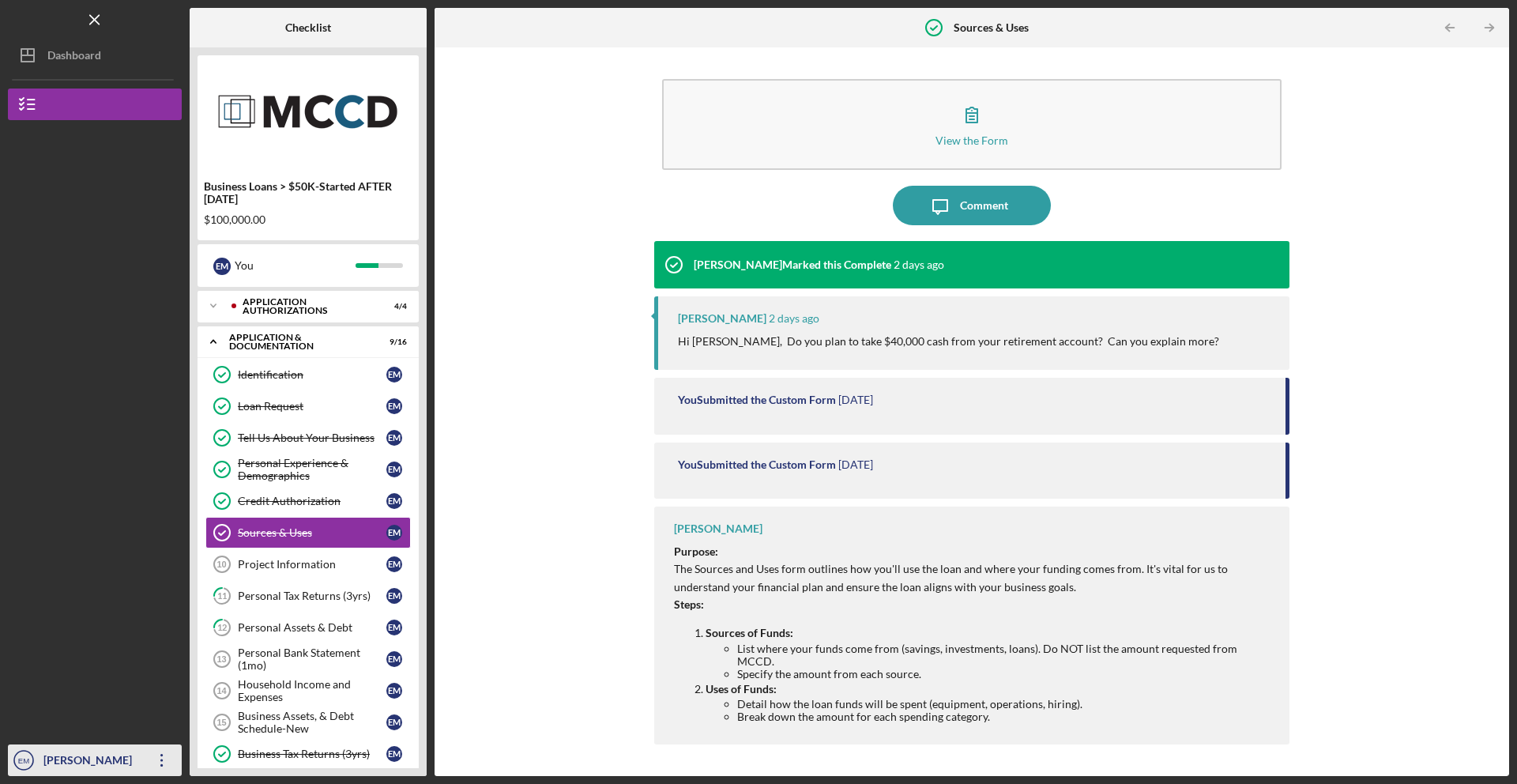
click at [168, 770] on icon "Icon/Overflow" at bounding box center [162, 760] width 39 height 39
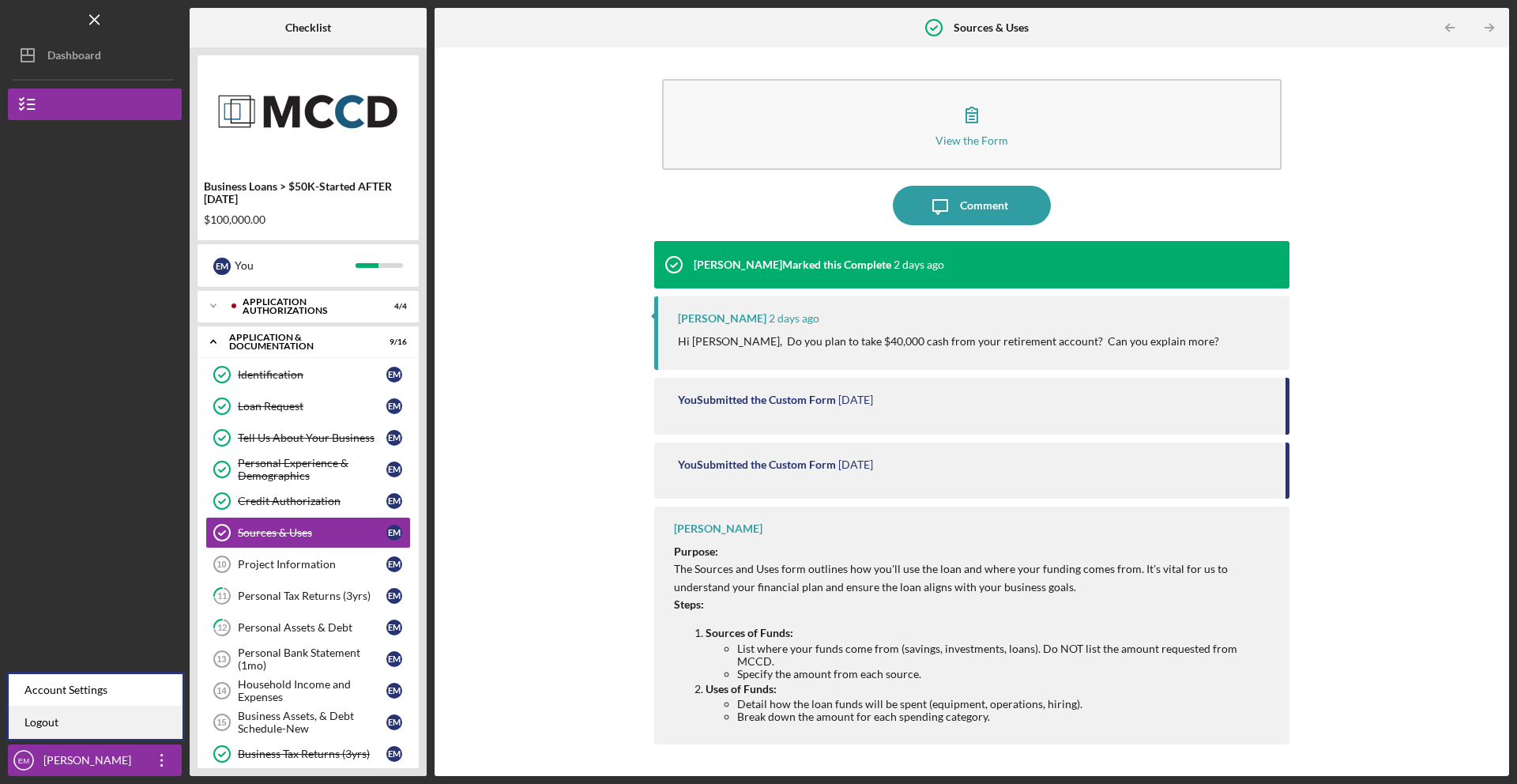
click at [86, 722] on link "Logout" at bounding box center [95, 722] width 174 height 32
